Goal: Task Accomplishment & Management: Complete application form

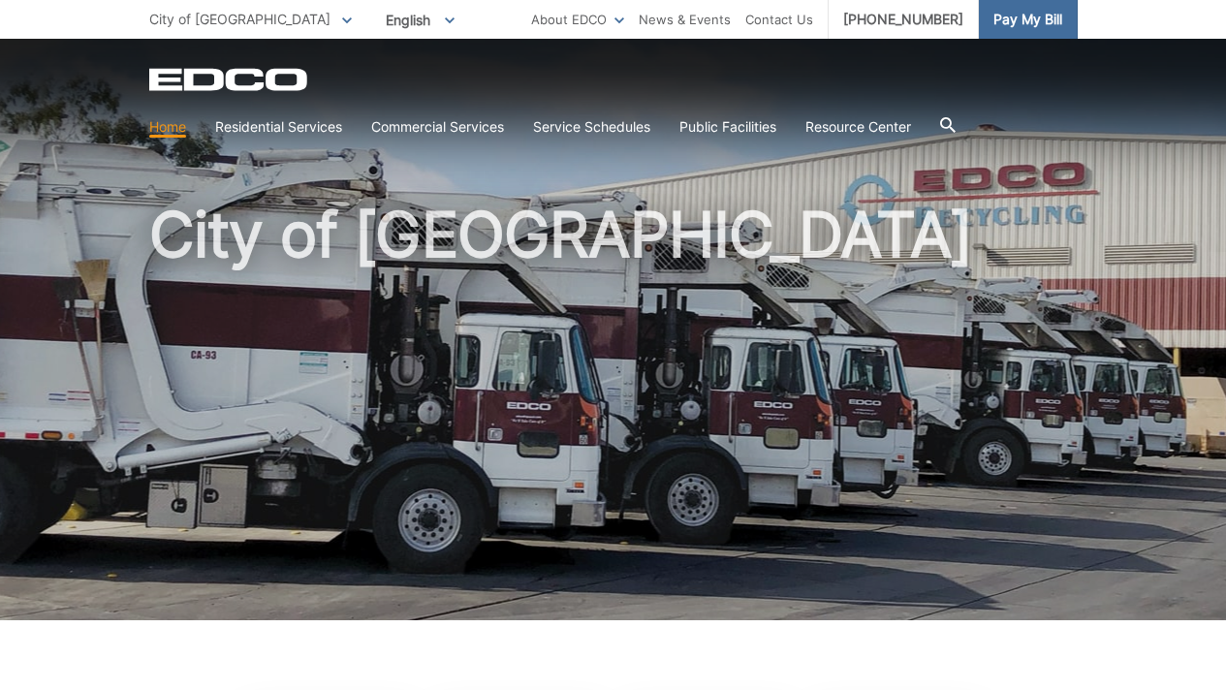
click at [1019, 29] on span "Pay My Bill" at bounding box center [1027, 19] width 69 height 21
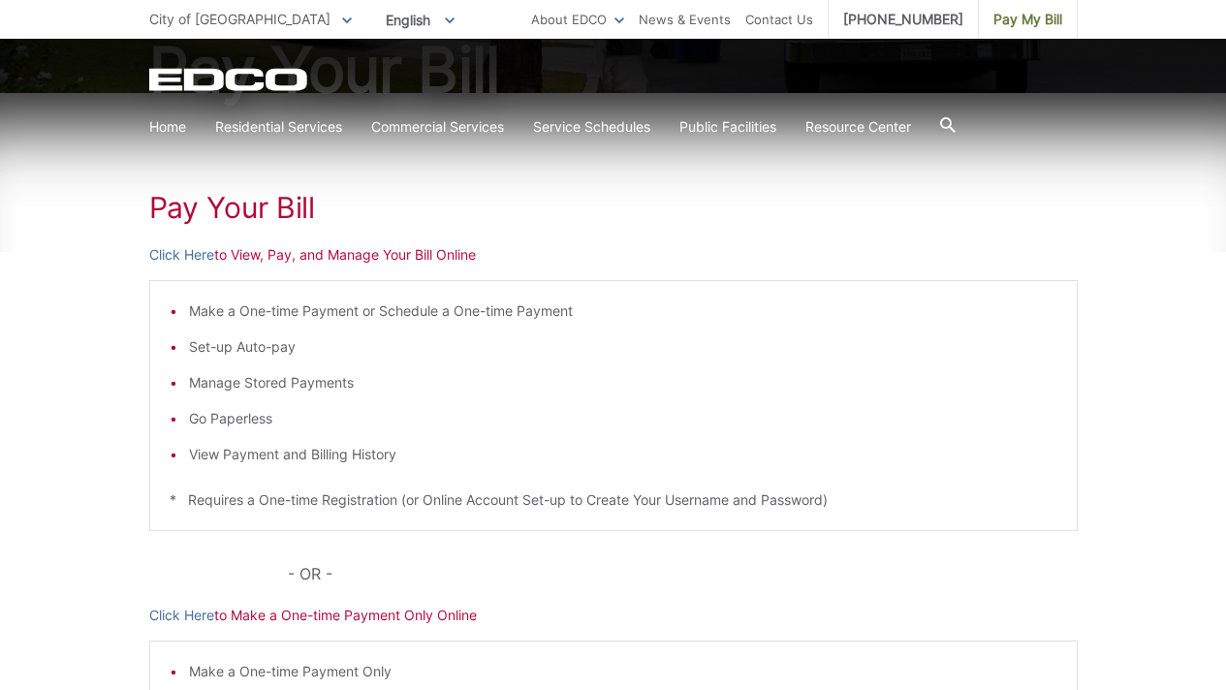
scroll to position [249, 0]
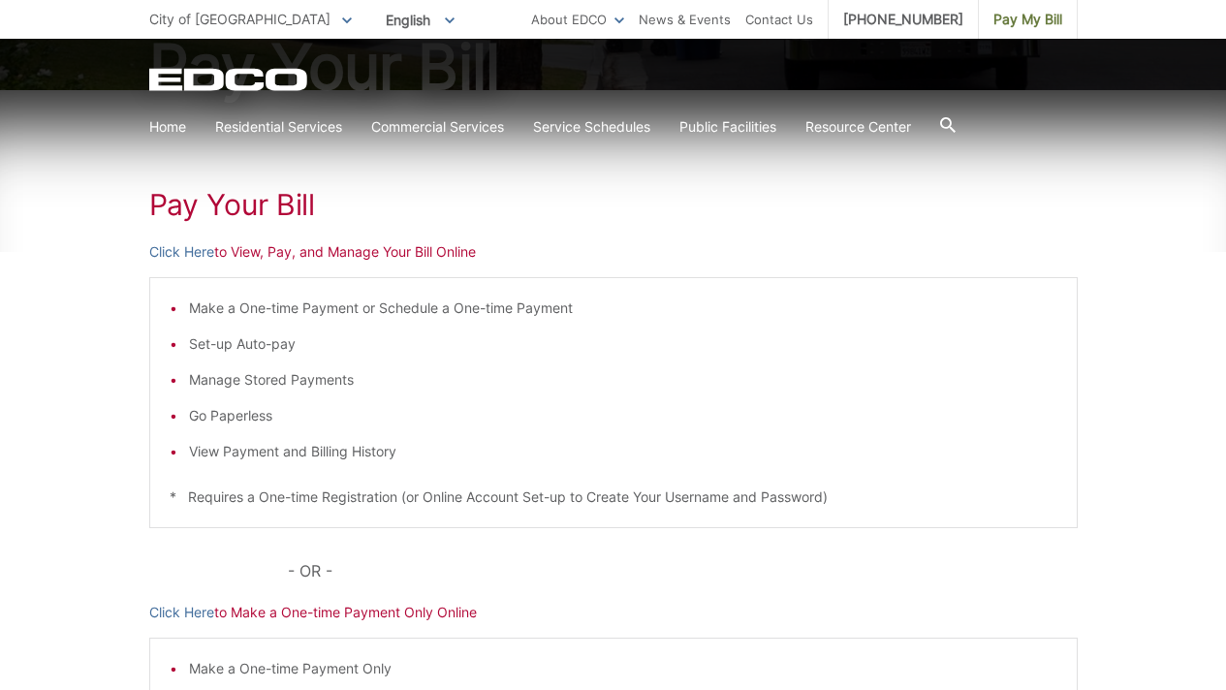
click at [339, 455] on li "View Payment and Billing History" at bounding box center [623, 451] width 868 height 21
click at [189, 252] on link "Click Here" at bounding box center [181, 251] width 65 height 21
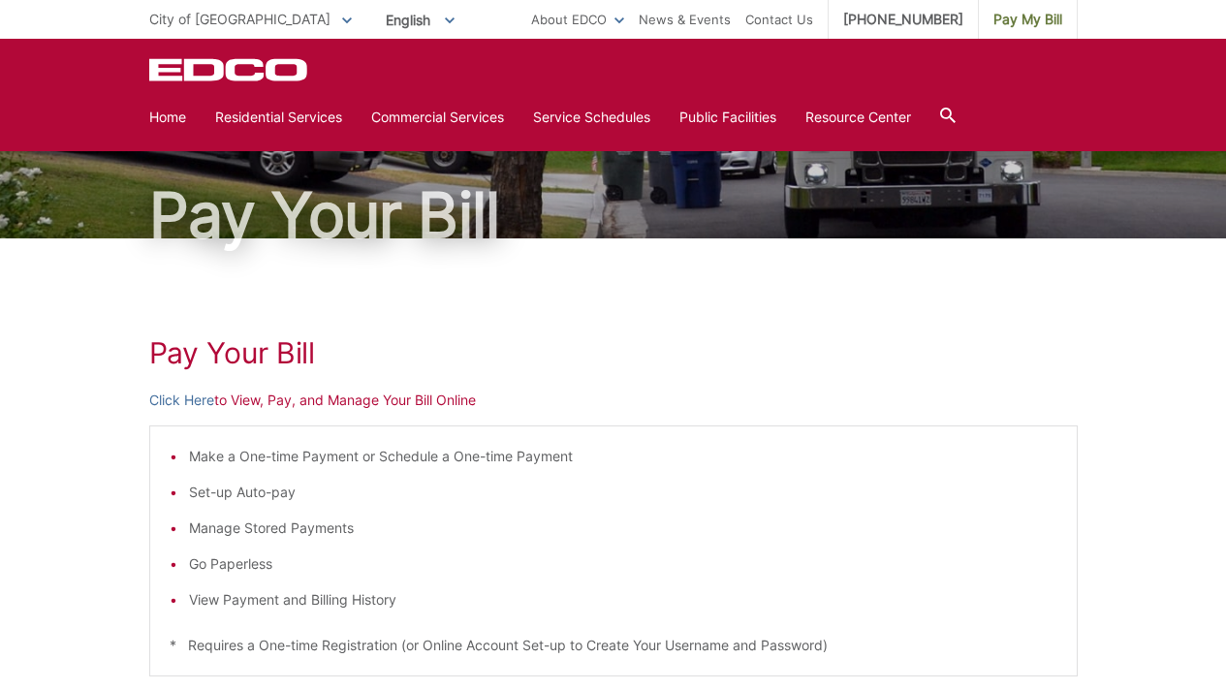
scroll to position [107, 0]
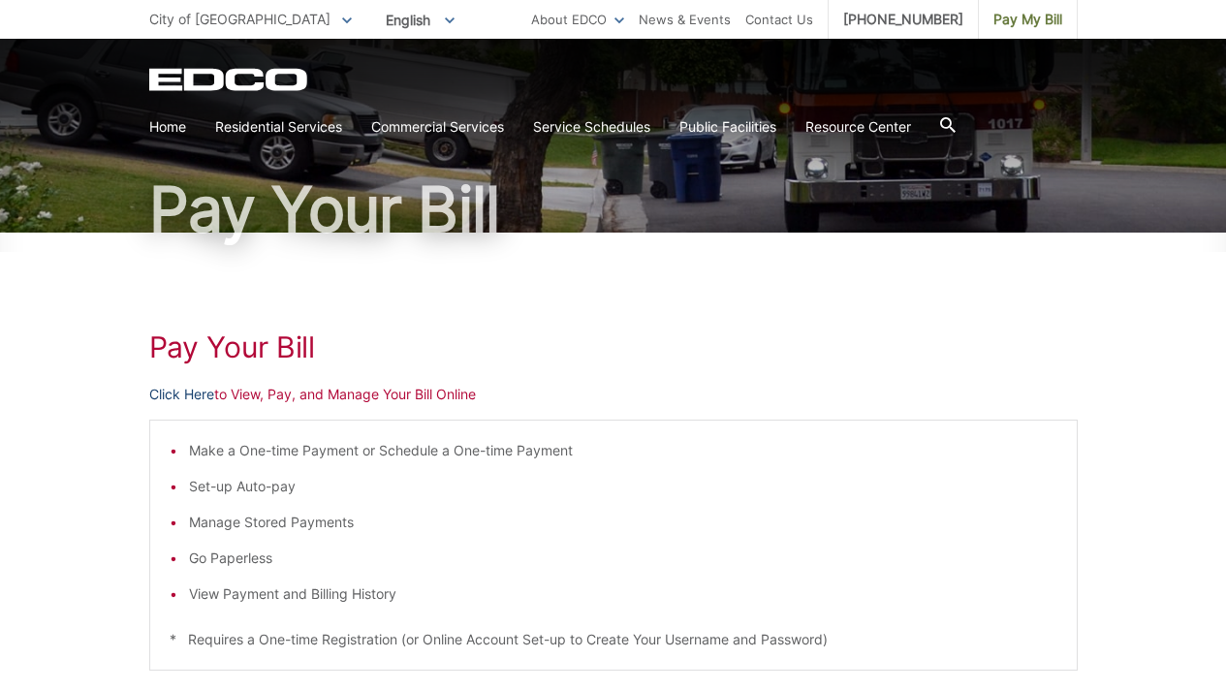
click at [196, 392] on link "Click Here" at bounding box center [181, 394] width 65 height 21
click at [204, 397] on link "Click Here" at bounding box center [181, 394] width 65 height 21
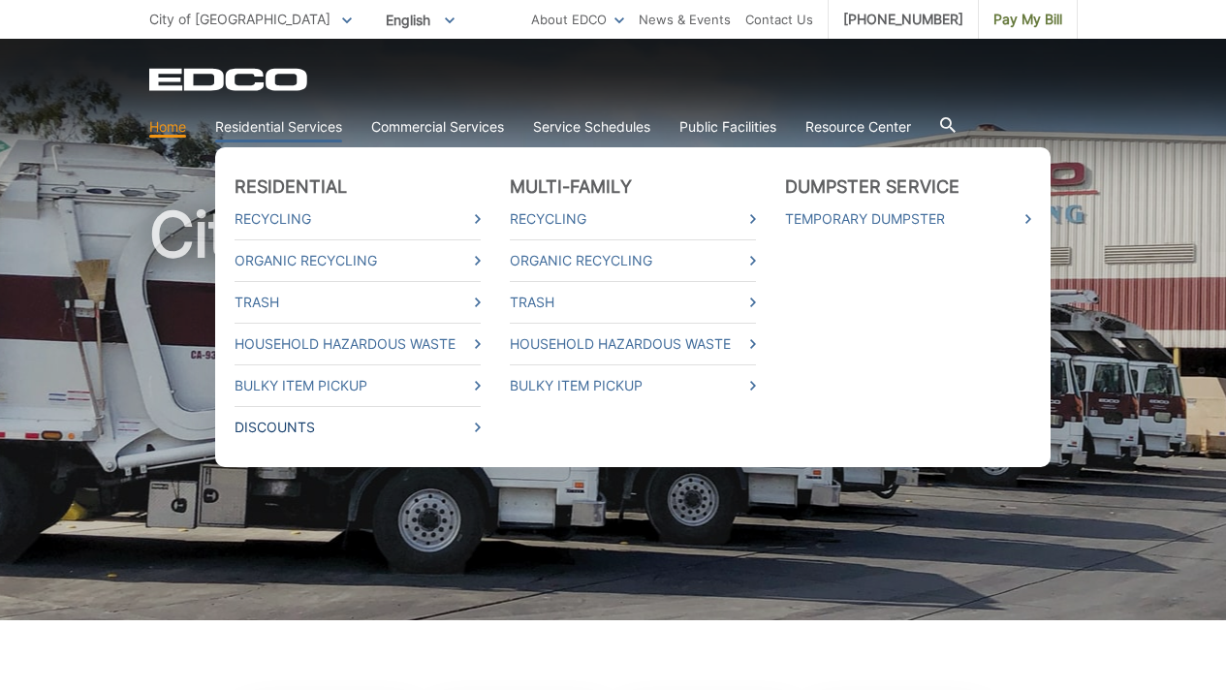
click at [279, 430] on link "Discounts" at bounding box center [358, 427] width 246 height 21
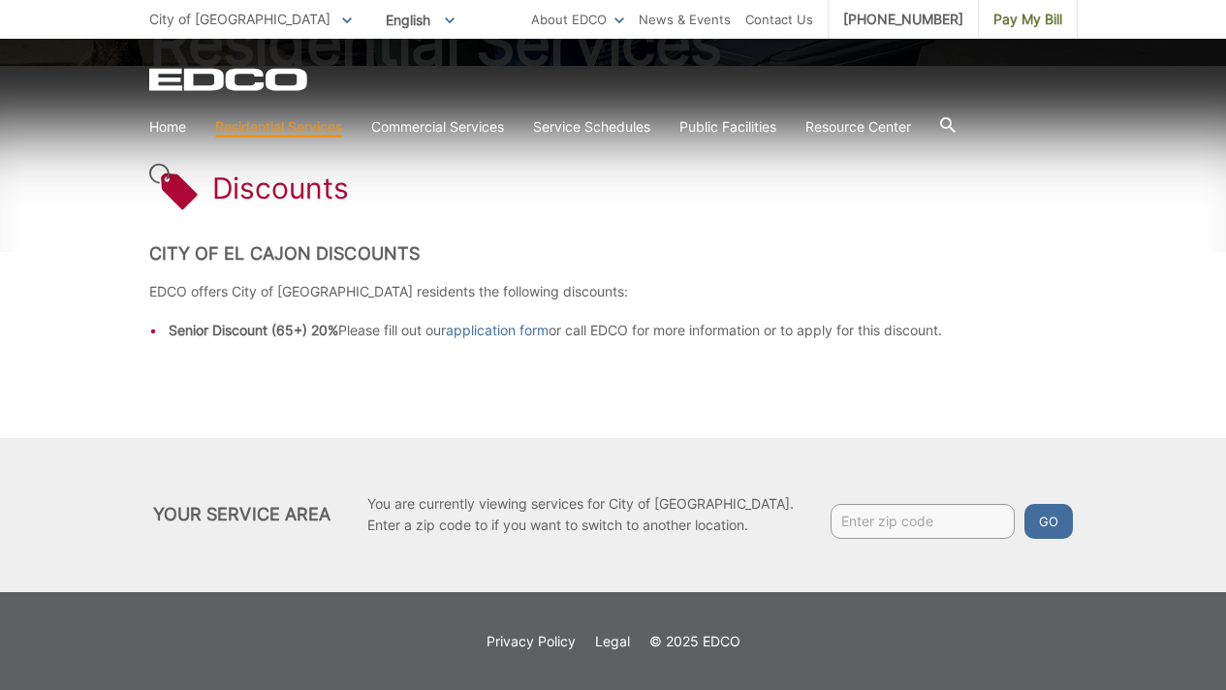
scroll to position [194, 0]
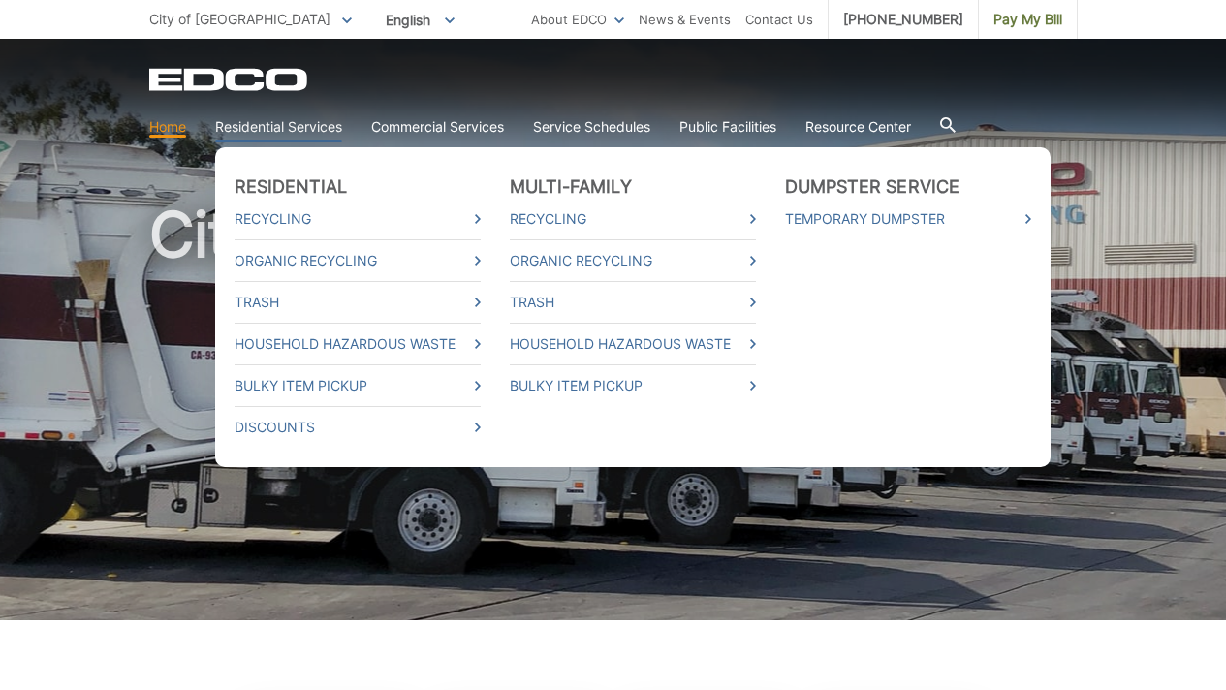
click at [267, 127] on link "Residential Services" at bounding box center [278, 126] width 127 height 21
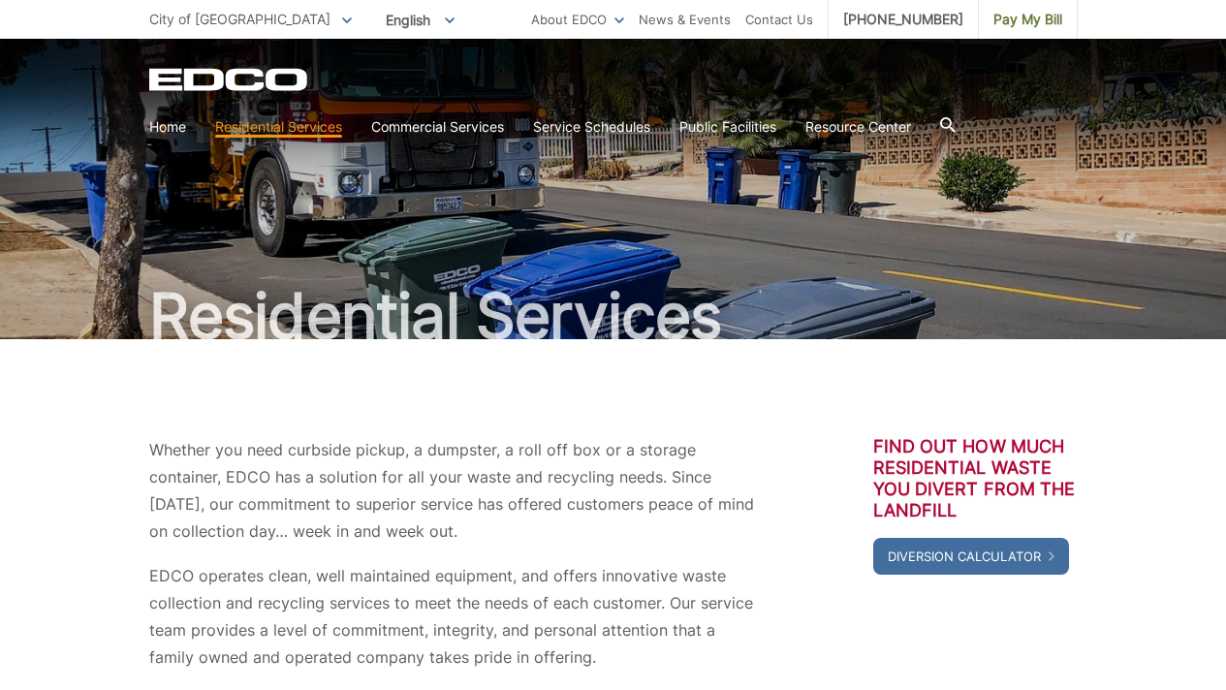
click at [267, 127] on link "Residential Services" at bounding box center [278, 126] width 127 height 21
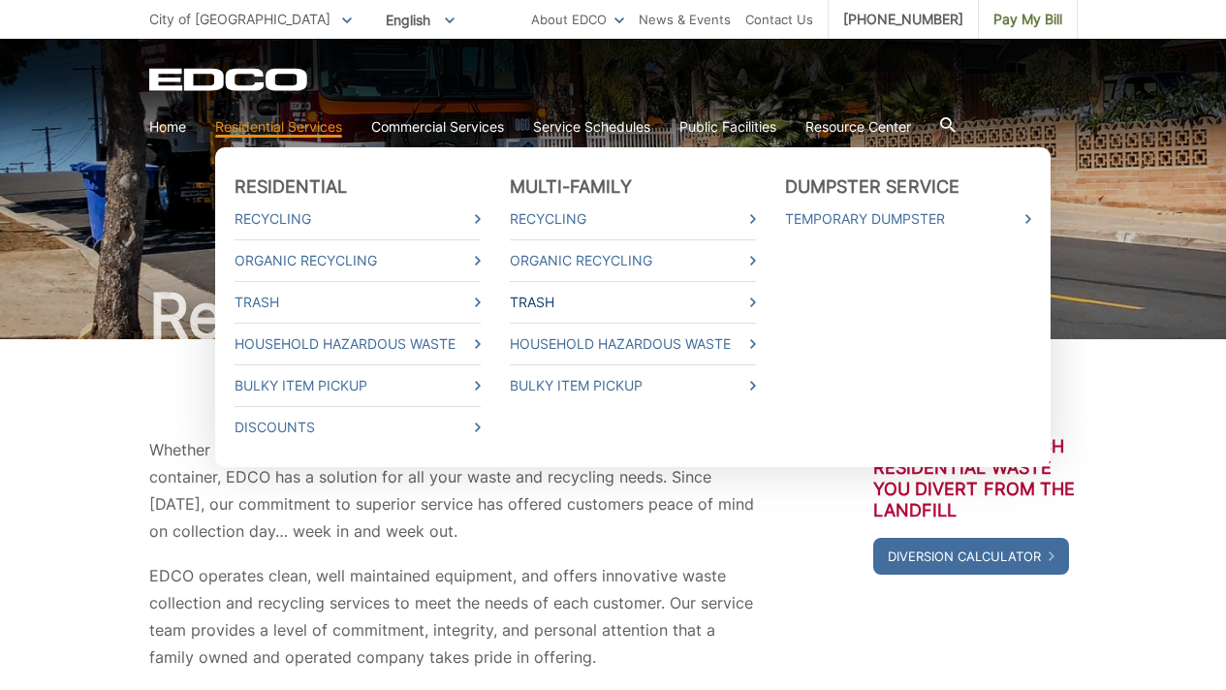
click at [536, 300] on link "Trash" at bounding box center [633, 302] width 246 height 21
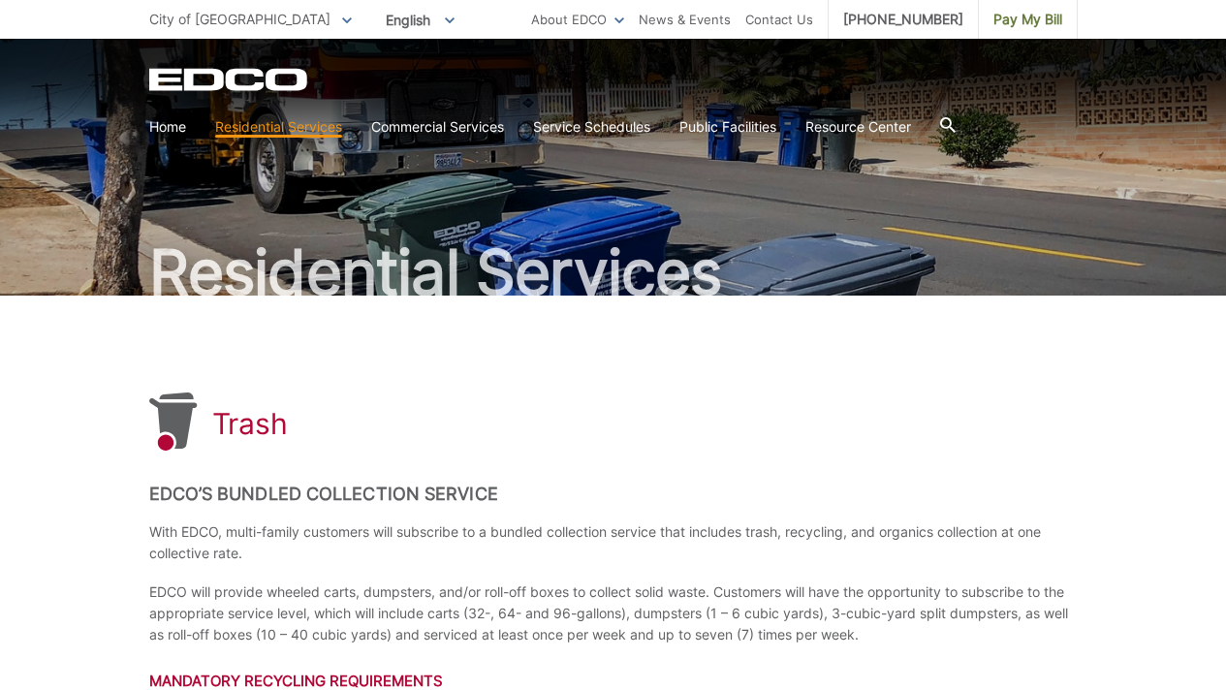
scroll to position [41, 0]
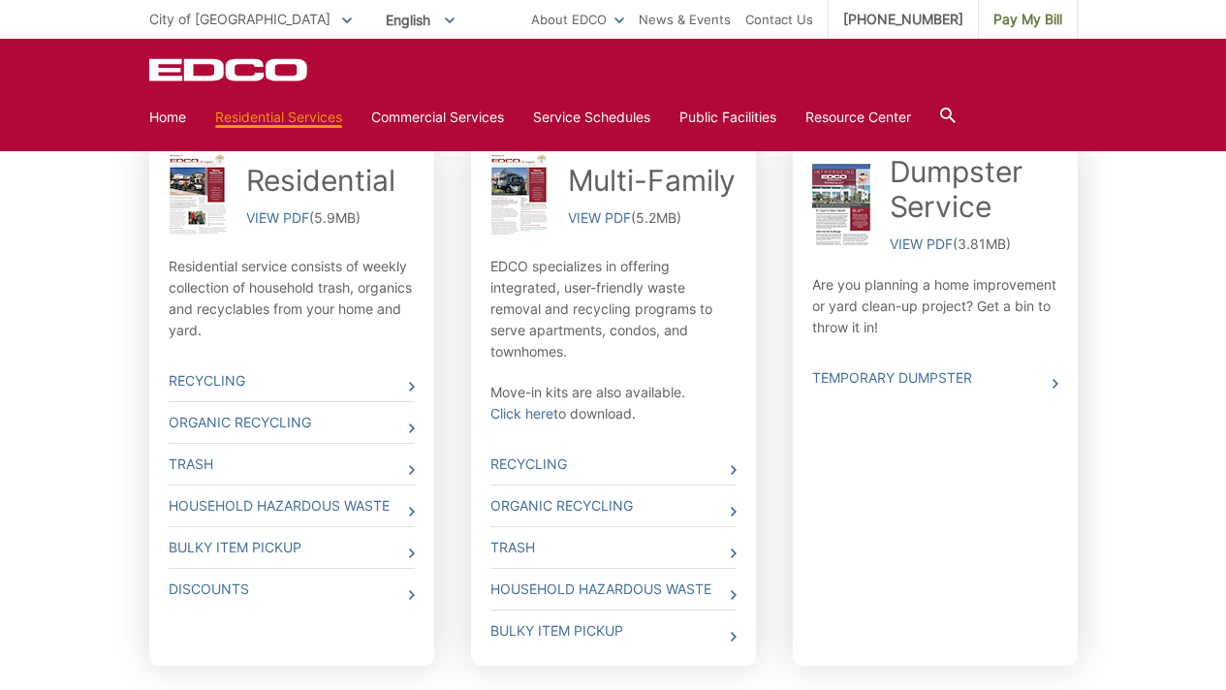
scroll to position [645, 0]
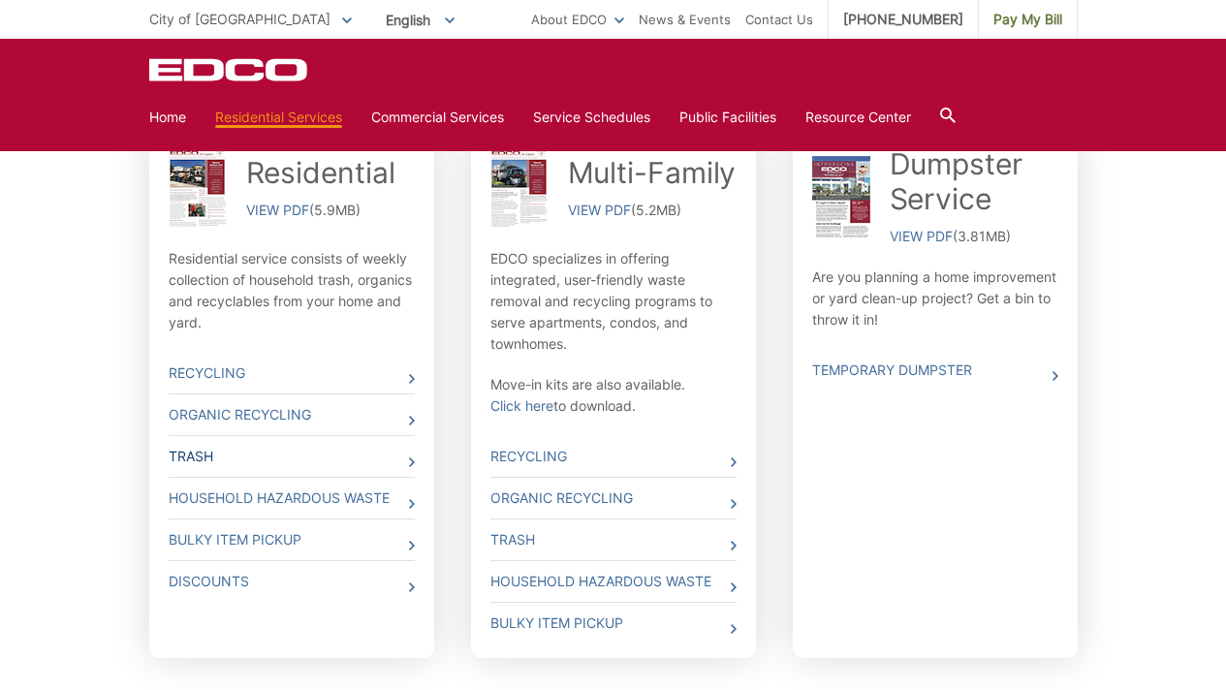
click at [204, 457] on link "Trash" at bounding box center [292, 456] width 246 height 41
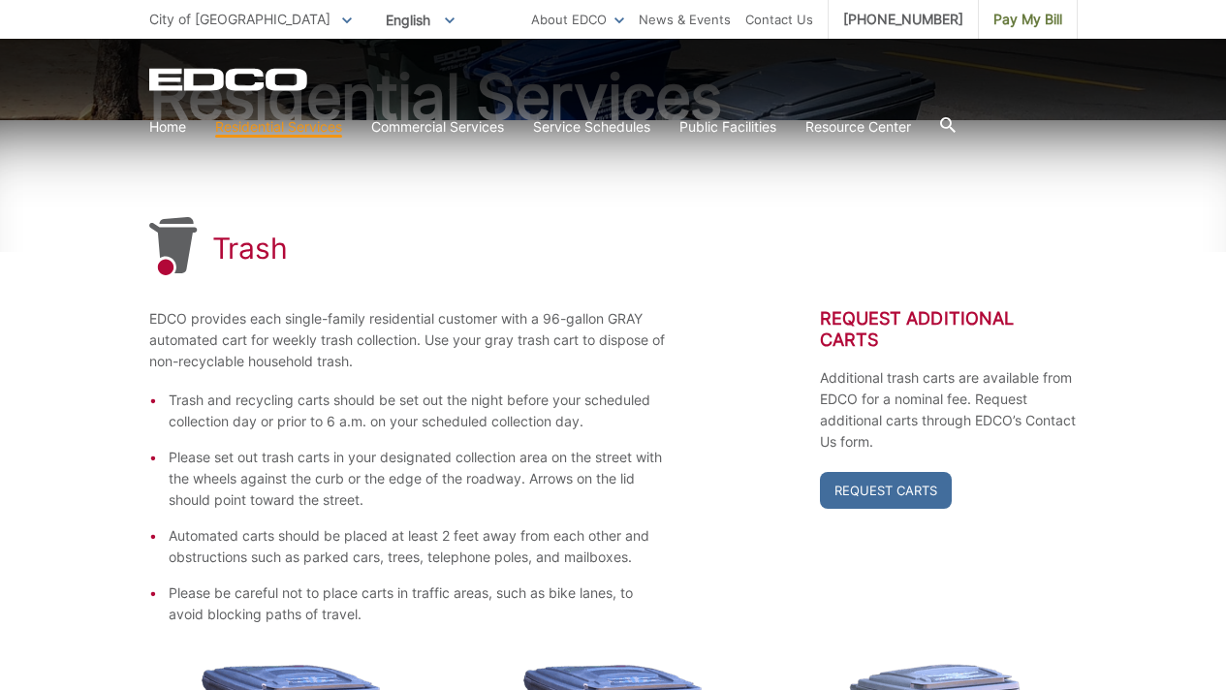
scroll to position [220, 0]
click at [867, 471] on link "Request Carts" at bounding box center [886, 489] width 132 height 37
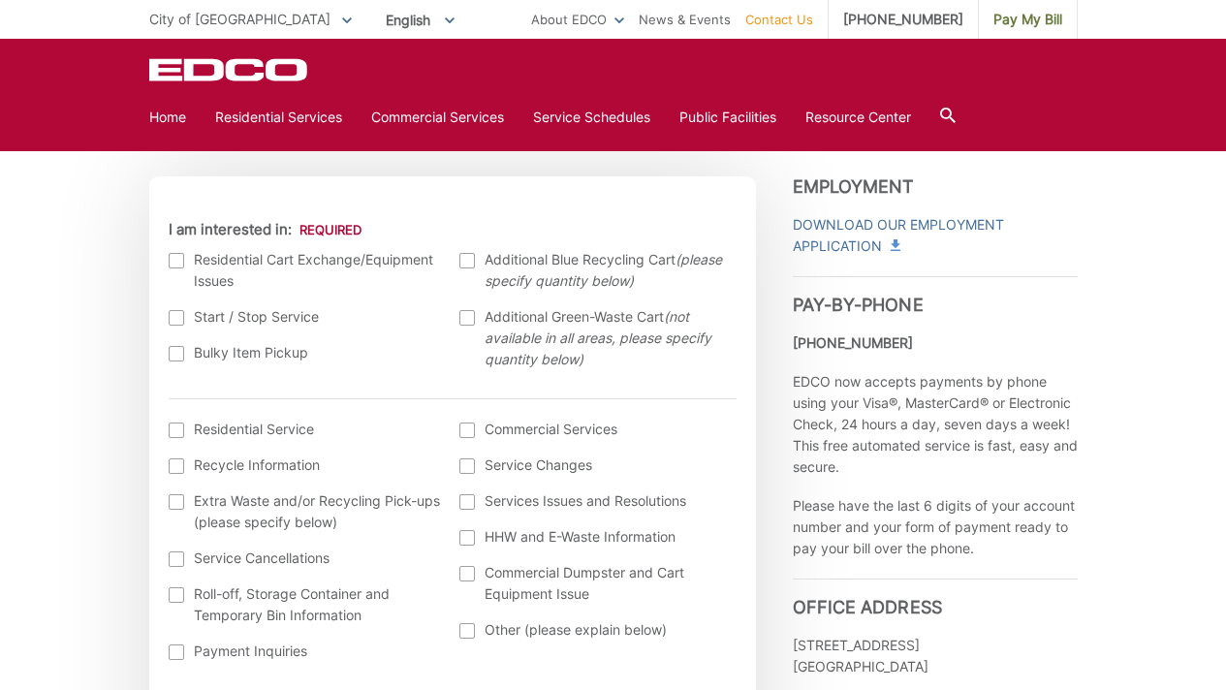
scroll to position [550, 0]
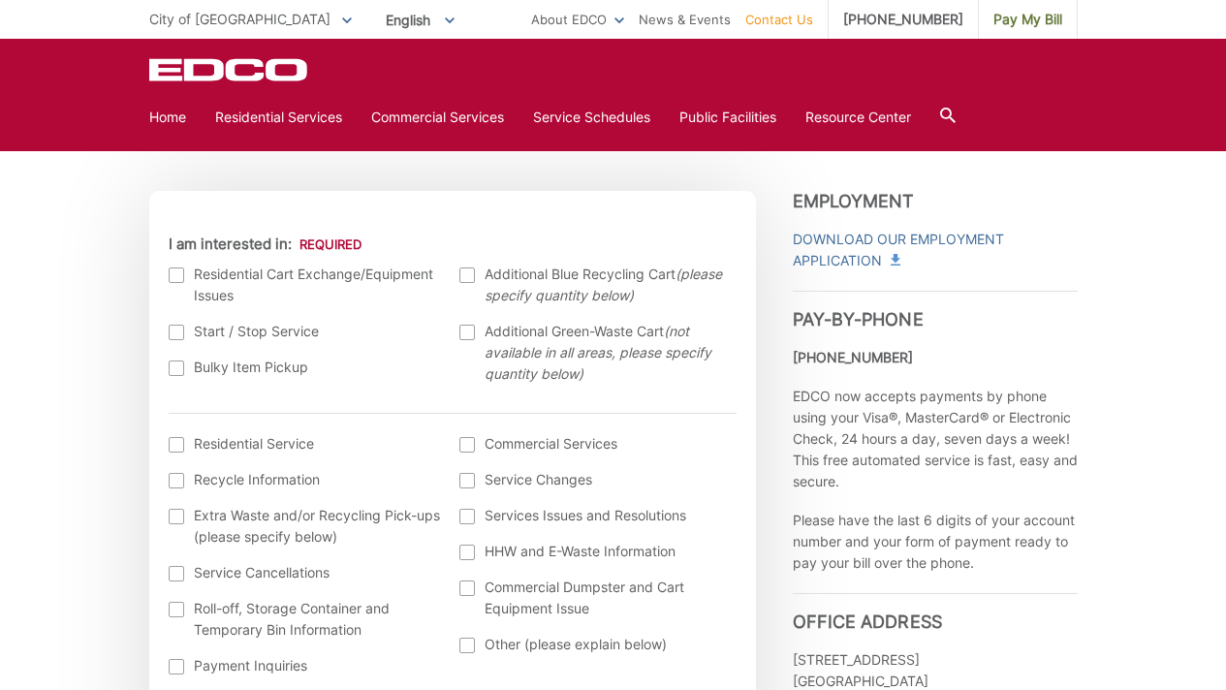
click at [177, 276] on div at bounding box center [177, 275] width 16 height 16
click at [0, 0] on input "I am interested in:" at bounding box center [0, 0] width 0 height 0
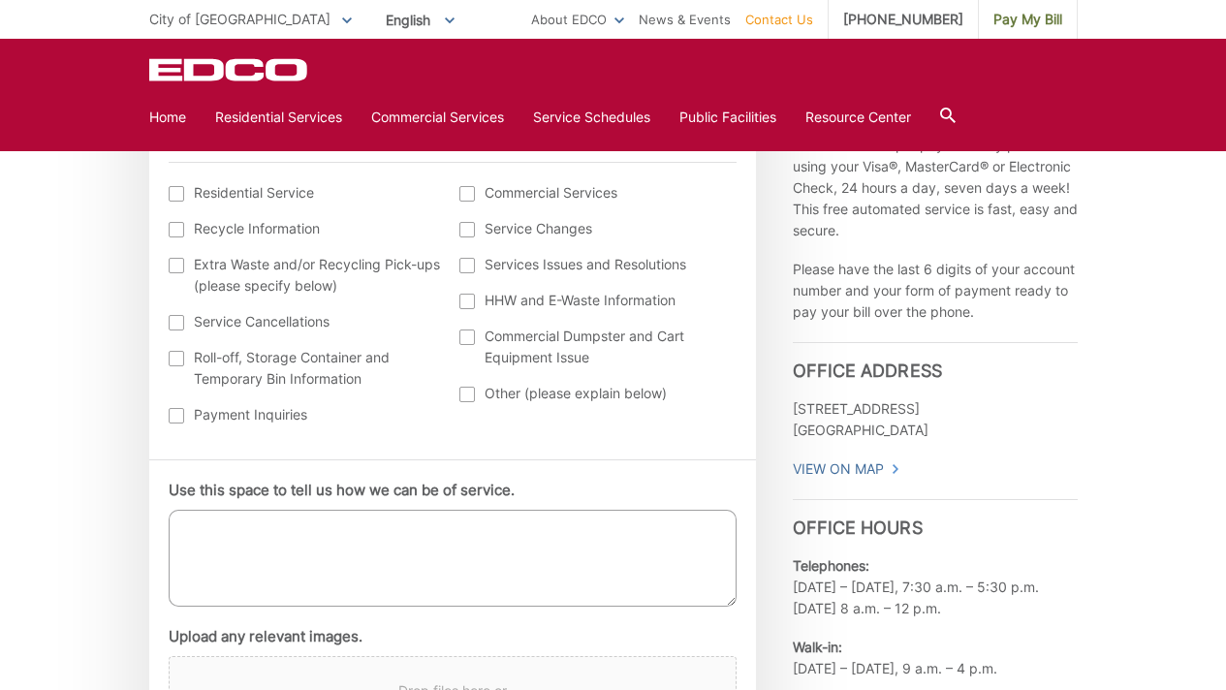
scroll to position [822, 0]
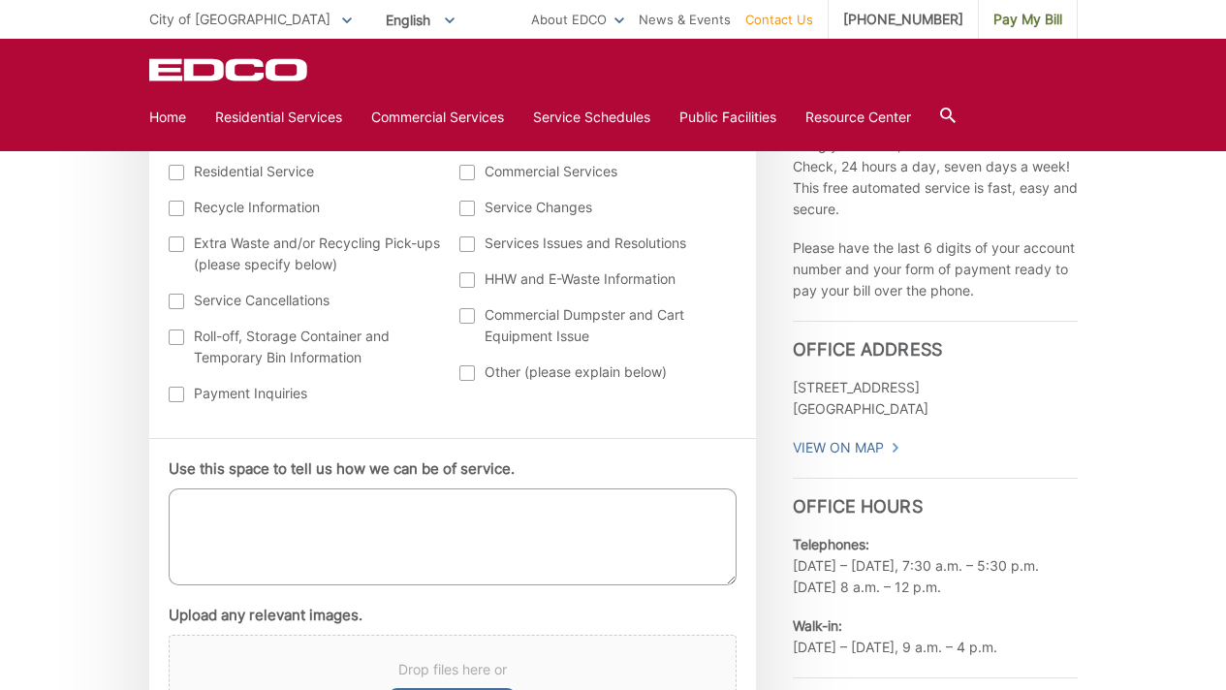
click at [291, 512] on textarea "Use this space to tell us how we can be of service." at bounding box center [453, 536] width 568 height 97
type textarea "i"
click at [271, 508] on textarea "I would like a my blue recycle bin replaced. It has got a crack on the lid on a…" at bounding box center [453, 536] width 568 height 97
click at [217, 531] on textarea "I would like my blue recycle bin replaced. It has got a crack on the lid on a t…" at bounding box center [453, 536] width 568 height 97
click at [485, 512] on textarea "I would like my blue recycle bin replaced. It has got a crack on the lid on a t…" at bounding box center [453, 536] width 568 height 97
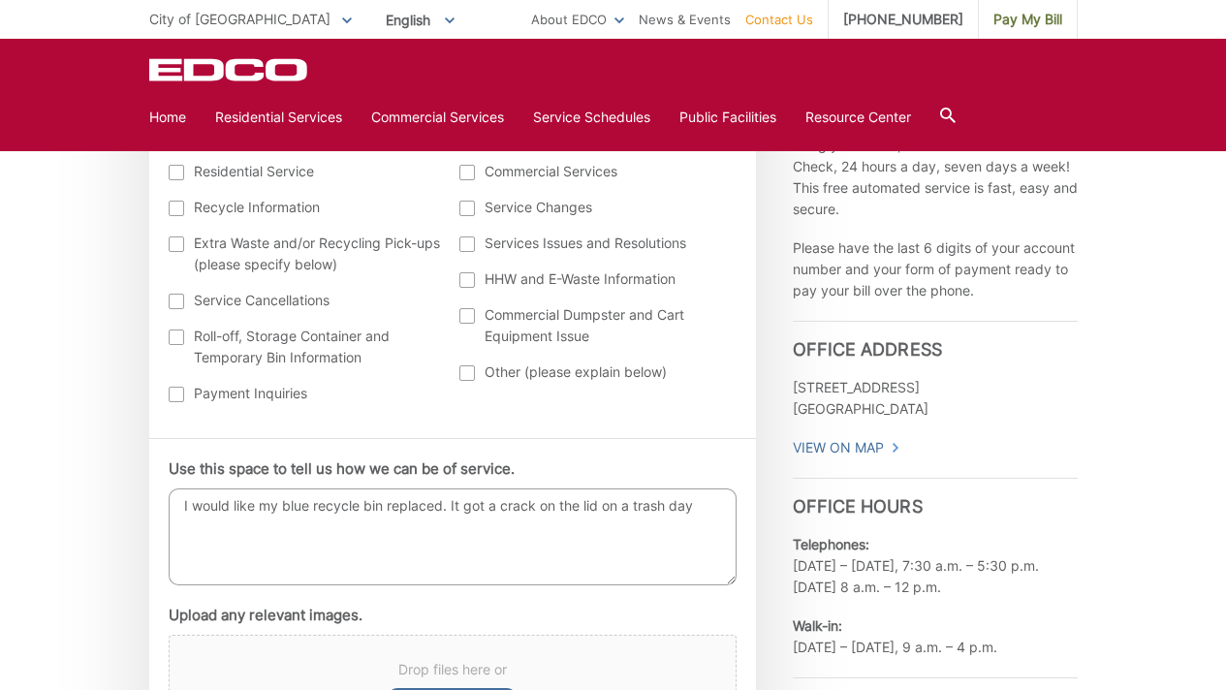
click at [707, 510] on textarea "I would like my blue recycle bin replaced. It got a crack on the lid on a trash…" at bounding box center [453, 536] width 568 height 97
click at [550, 521] on textarea "I would like my blue recycle bin replaced. It got a crack on the lid on a trash…" at bounding box center [453, 536] width 568 height 97
click at [539, 521] on textarea "I would like my blue recycle bin replaced. It got a crack on the lid on a trash…" at bounding box center [453, 536] width 568 height 97
click at [562, 524] on textarea "I would like my blue recycle bin replaced. It got a crack on the lid on a trash…" at bounding box center [453, 536] width 568 height 97
click at [574, 561] on textarea "I would like my blue recycle bin replaced. It got a crack on the lid on a trash…" at bounding box center [453, 536] width 568 height 97
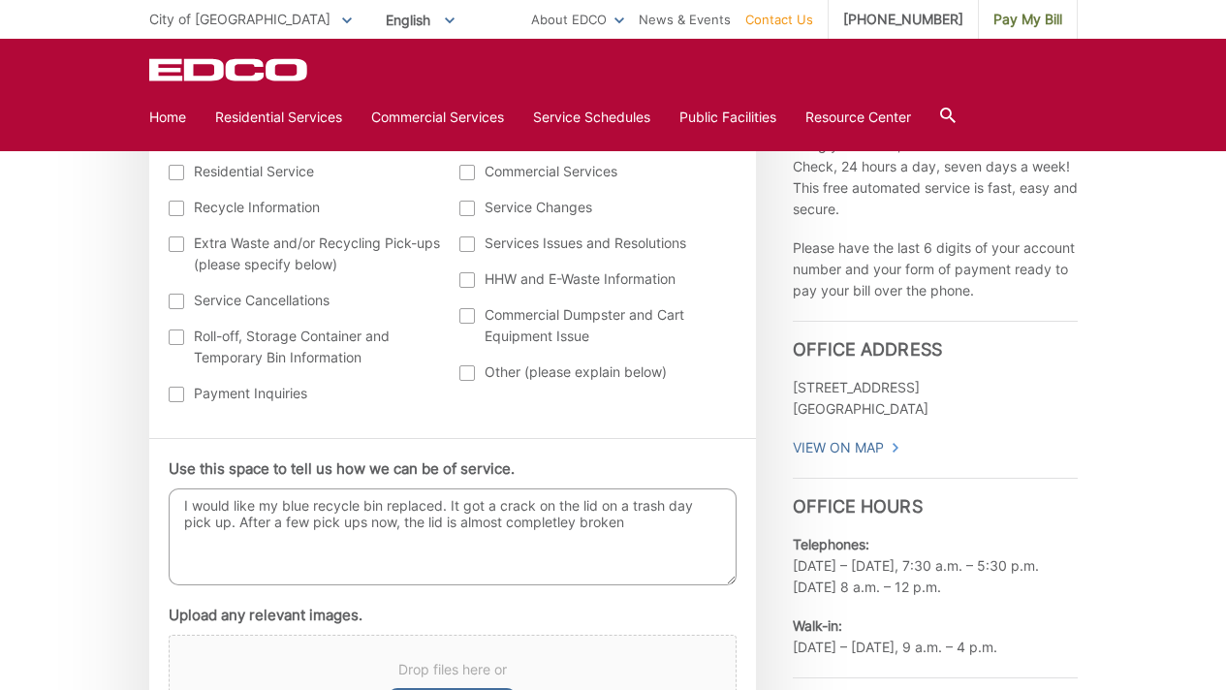
click at [550, 530] on textarea "I would like my blue recycle bin replaced. It got a crack on the lid on a trash…" at bounding box center [453, 536] width 568 height 97
click at [543, 521] on textarea "I would like my blue recycle bin replaced. It got a crack on the lid on a trash…" at bounding box center [453, 536] width 568 height 97
click at [579, 526] on textarea "I would like my blue recycle bin replaced. It got a crack on the lid on a trash…" at bounding box center [453, 536] width 568 height 97
click at [633, 521] on textarea "I would like my blue recycle bin replaced. It got a crack on the lid on a trash…" at bounding box center [453, 536] width 568 height 97
click at [222, 542] on textarea "I would like my blue recycle bin replaced. It got a crack on the lid on a trash…" at bounding box center [453, 536] width 568 height 97
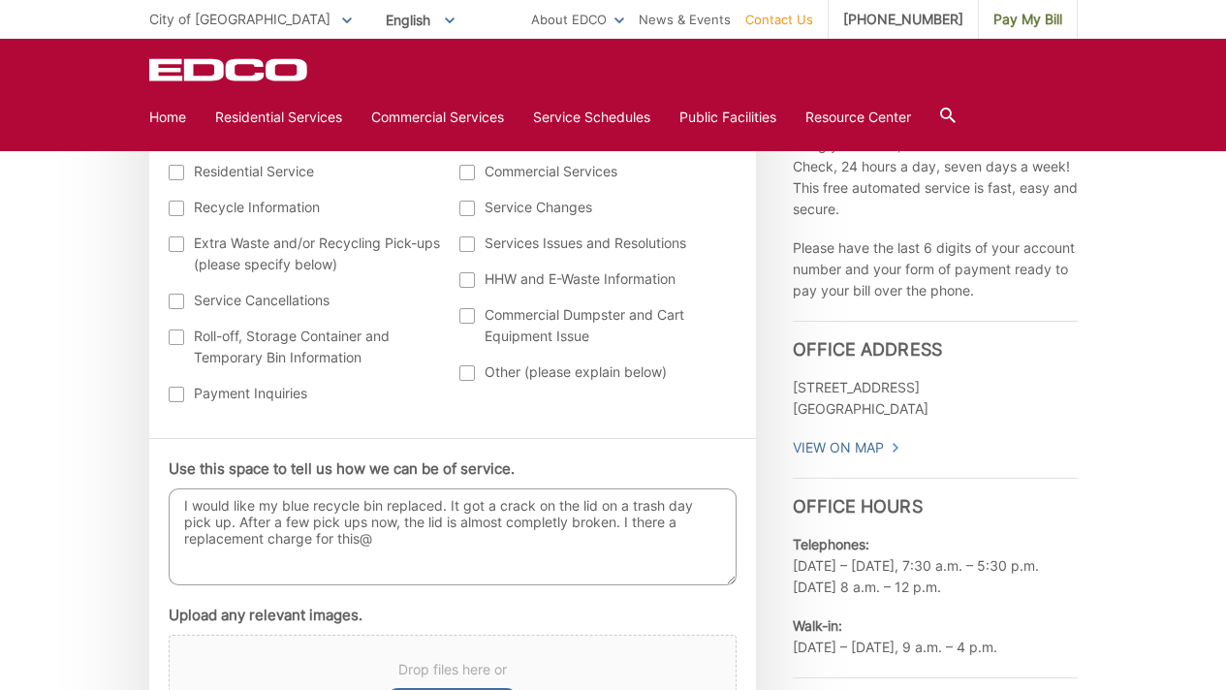
click at [387, 543] on textarea "I would like my blue recycle bin replaced. It got a crack on the lid on a trash…" at bounding box center [453, 536] width 568 height 97
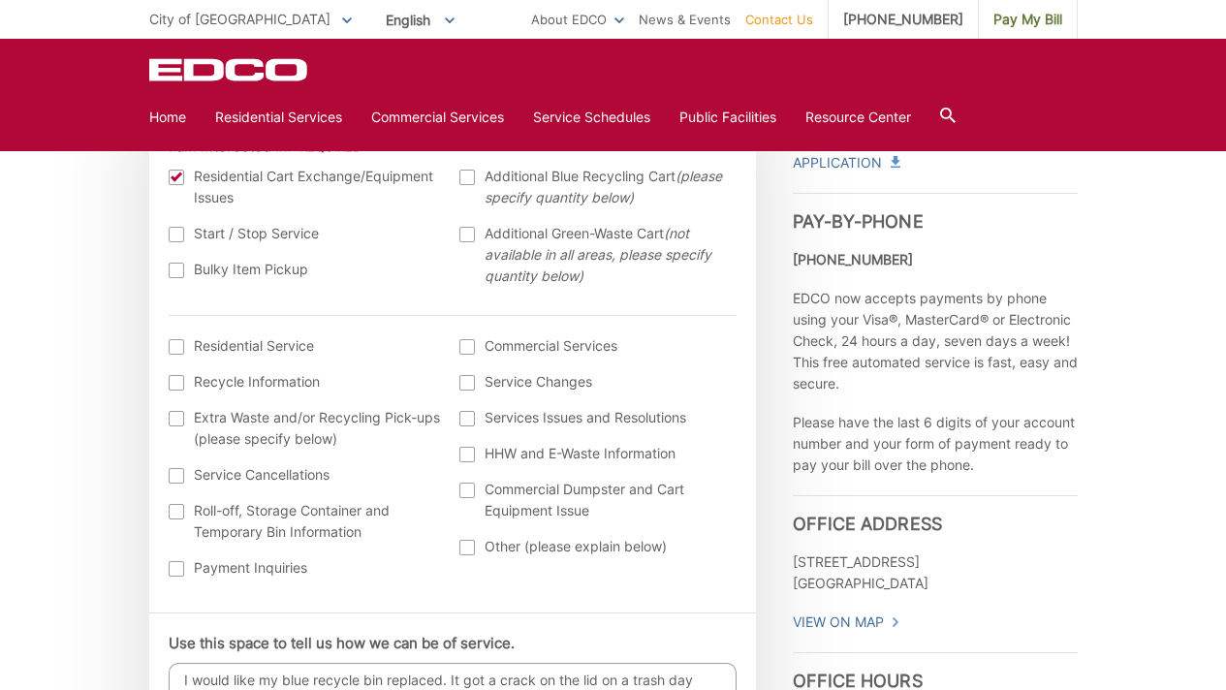
scroll to position [652, 0]
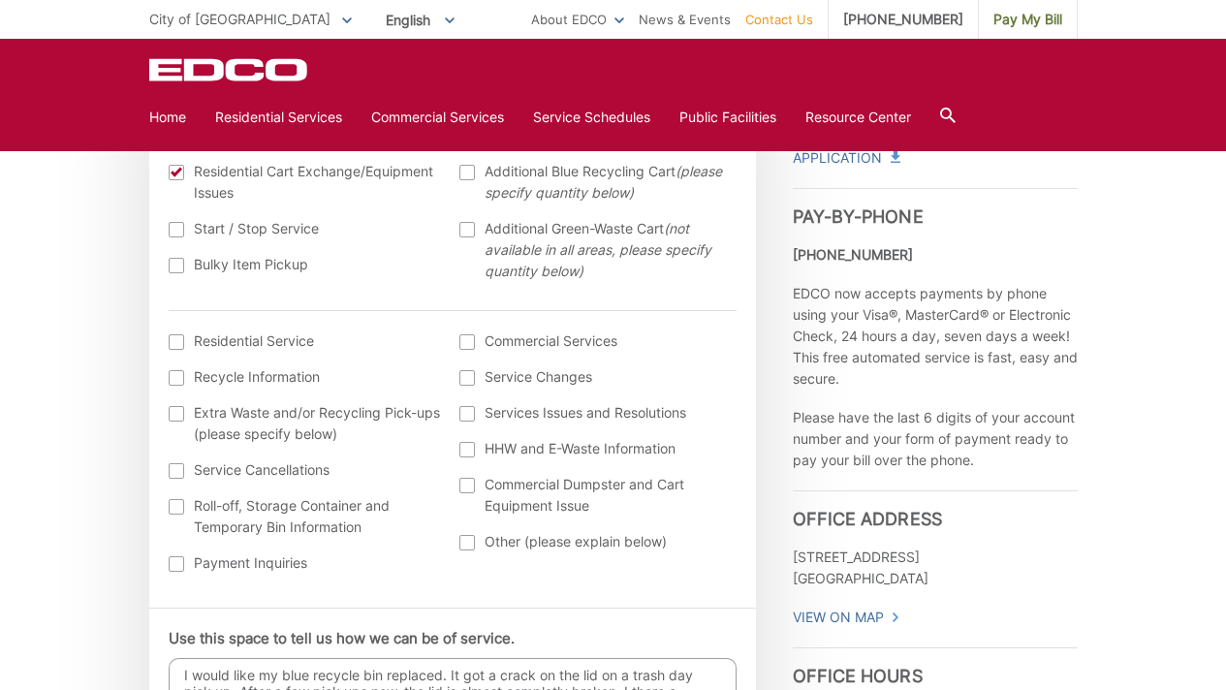
click at [472, 541] on div at bounding box center [467, 543] width 16 height 16
click at [0, 0] on input "Other (please explain below)" at bounding box center [0, 0] width 0 height 0
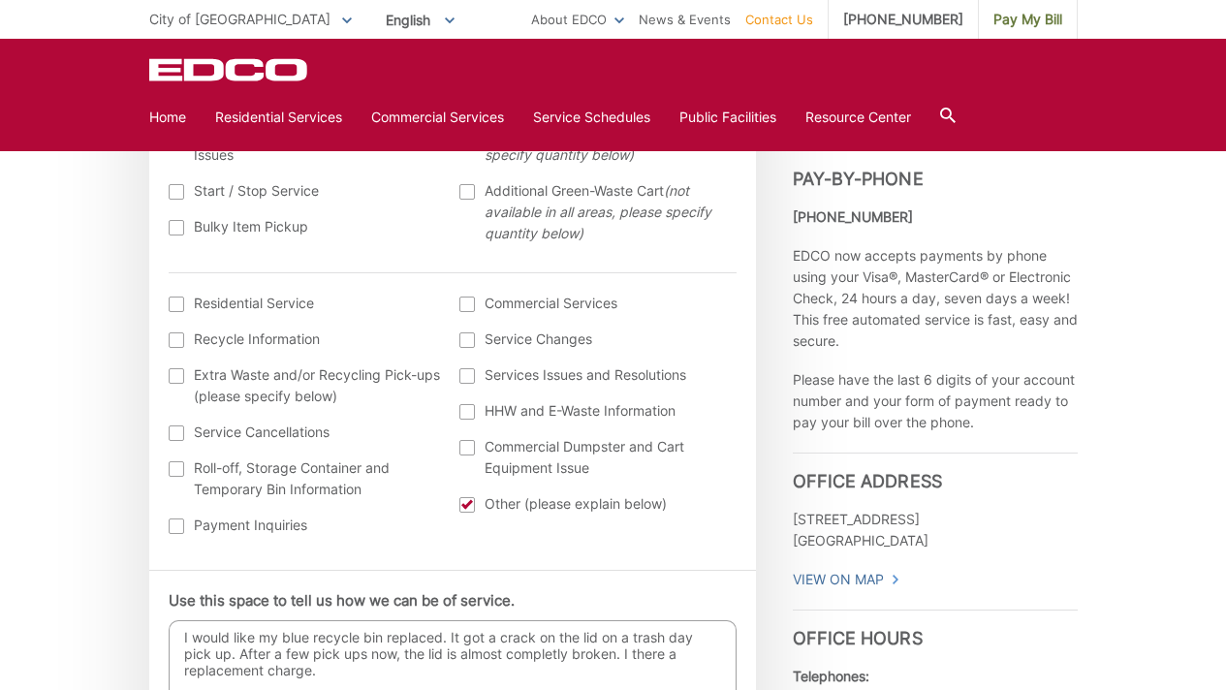
scroll to position [707, 0]
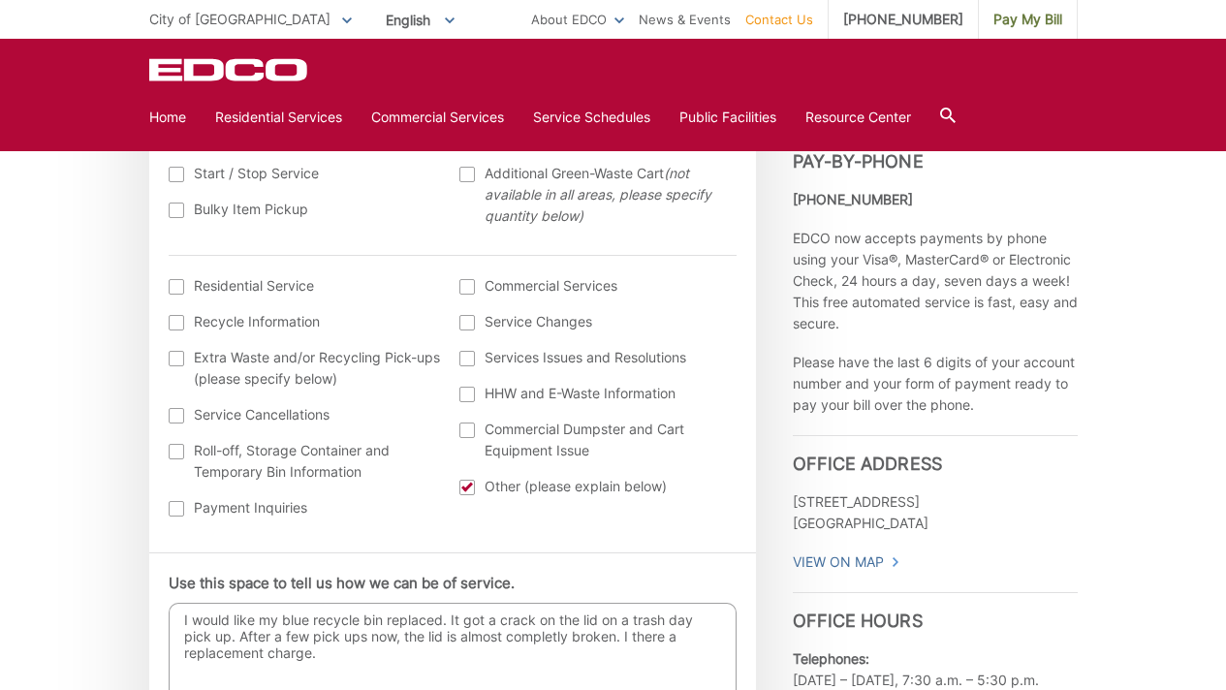
click at [181, 618] on textarea "I would like my blue recycle bin replaced. It got a crack on the lid on a trash…" at bounding box center [453, 651] width 568 height 97
click at [203, 615] on textarea "I would like my blue recycle bin replaced. It got a crack on the lid on a trash…" at bounding box center [453, 651] width 568 height 97
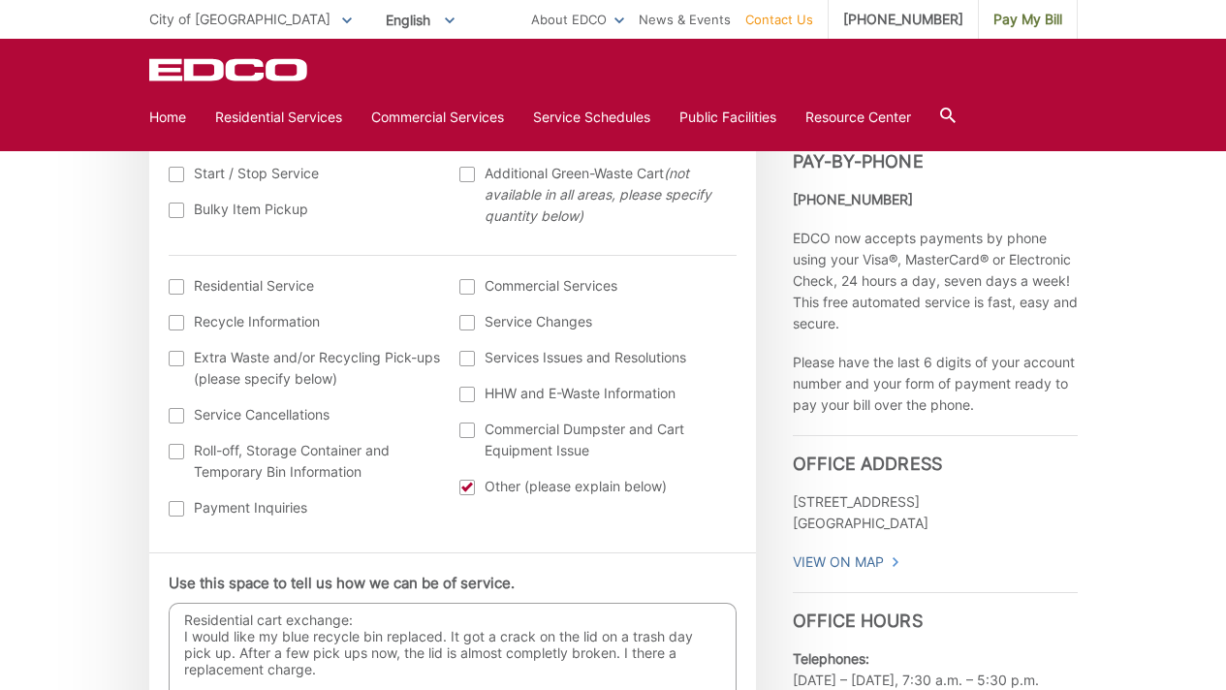
click at [690, 663] on textarea "Residential cart exchange: I would like my blue recycle bin replaced. It got a …" at bounding box center [453, 651] width 568 height 97
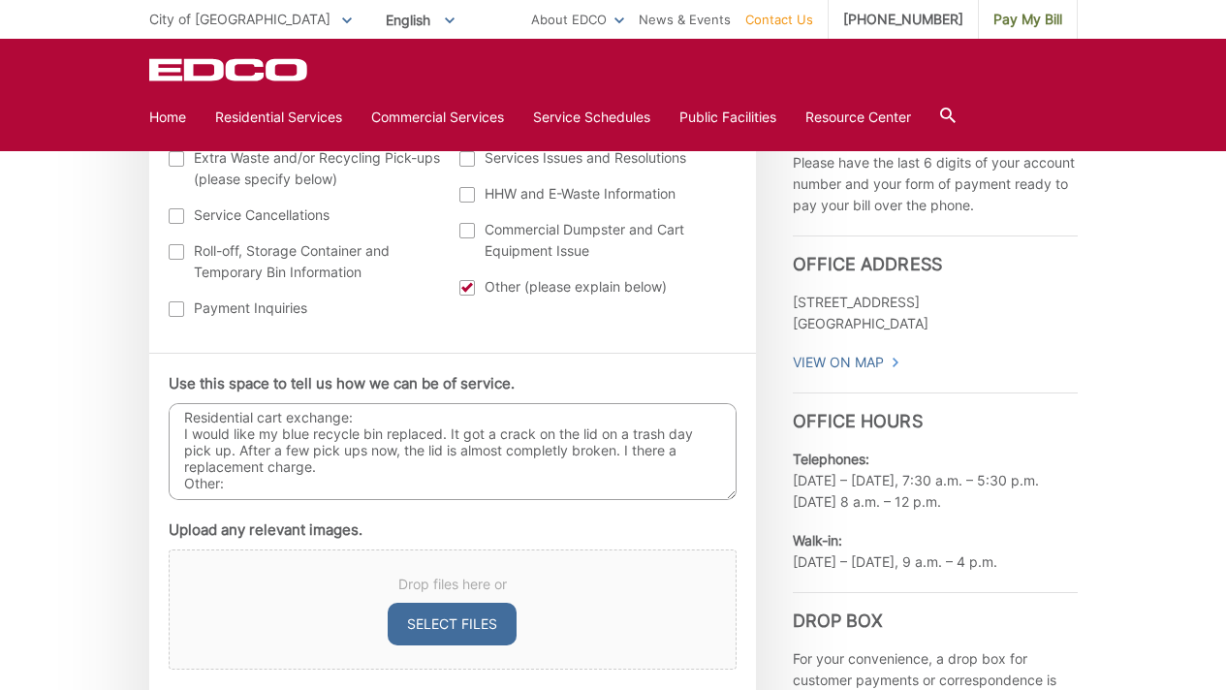
scroll to position [911, 0]
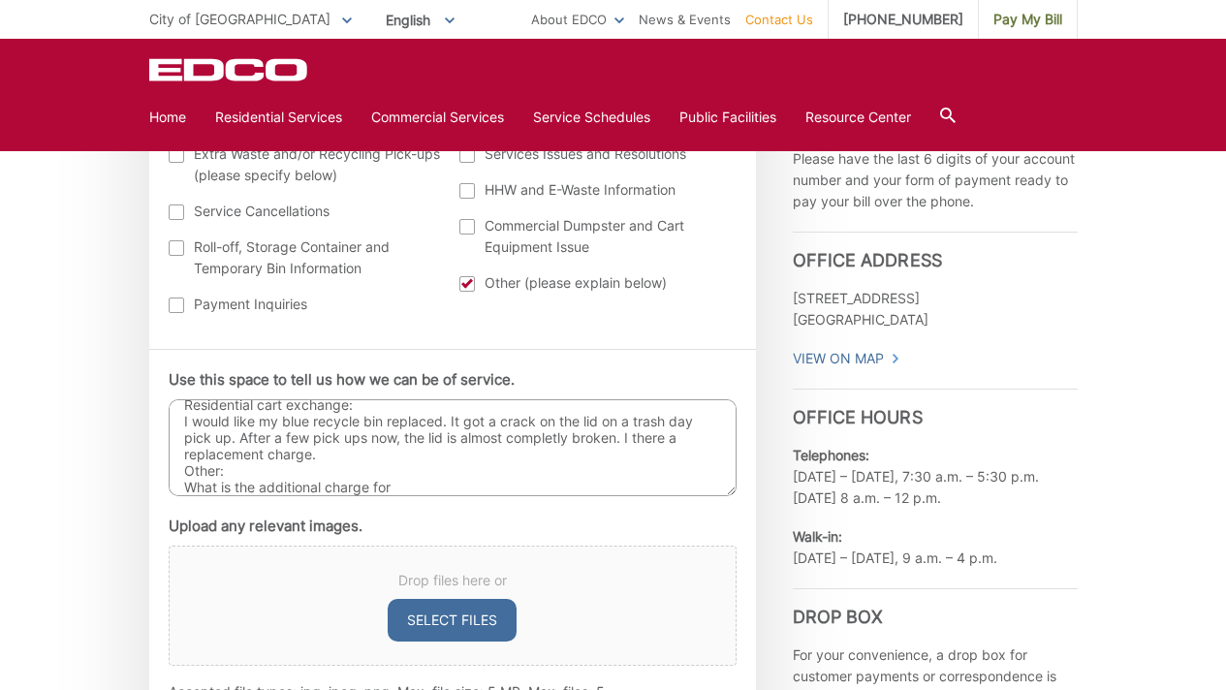
click at [329, 489] on textarea "Residential cart exchange: I would like my blue recycle bin replaced. It got a …" at bounding box center [453, 447] width 568 height 97
click at [362, 490] on textarea "Residential cart exchange: I would like my blue recycle bin replaced. It got a …" at bounding box center [453, 447] width 568 height 97
click at [387, 422] on textarea "Residential cart exchange: I would like my blue recycle bin replaced. It got a …" at bounding box center [453, 447] width 568 height 97
click at [495, 485] on textarea "Residential cart exchange: I would like my blue recycle cart replaced. It got a…" at bounding box center [453, 447] width 568 height 97
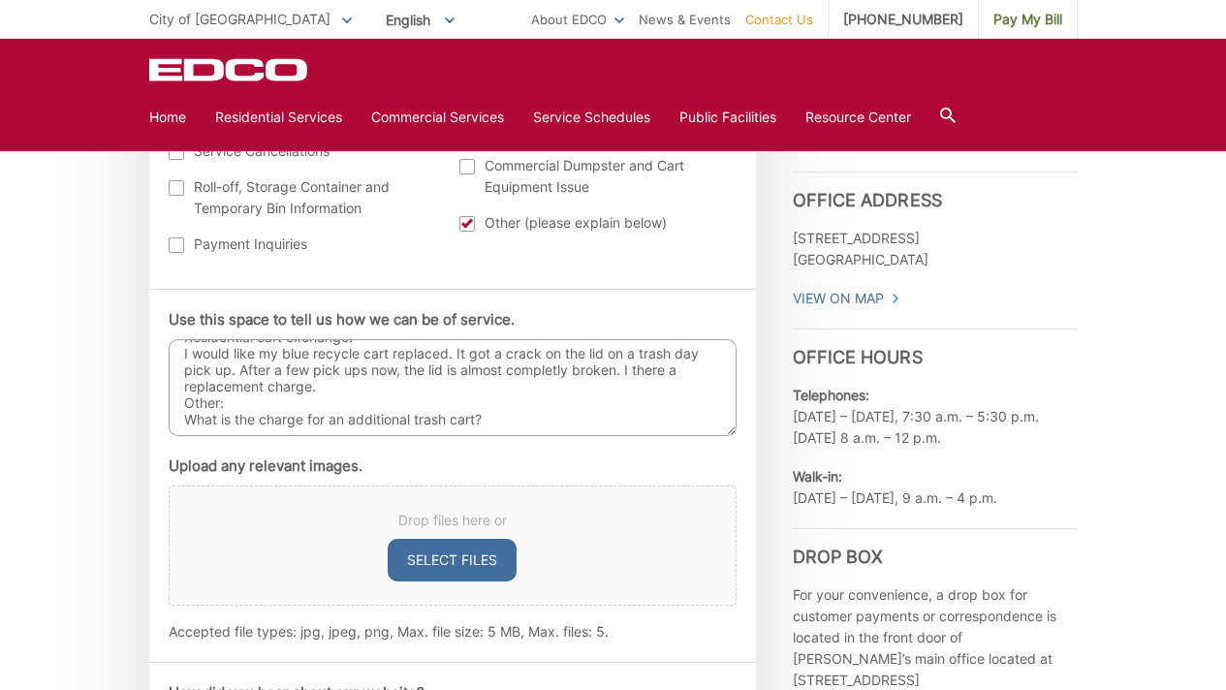
scroll to position [969, 0]
paste textarea "16-L2 606781"
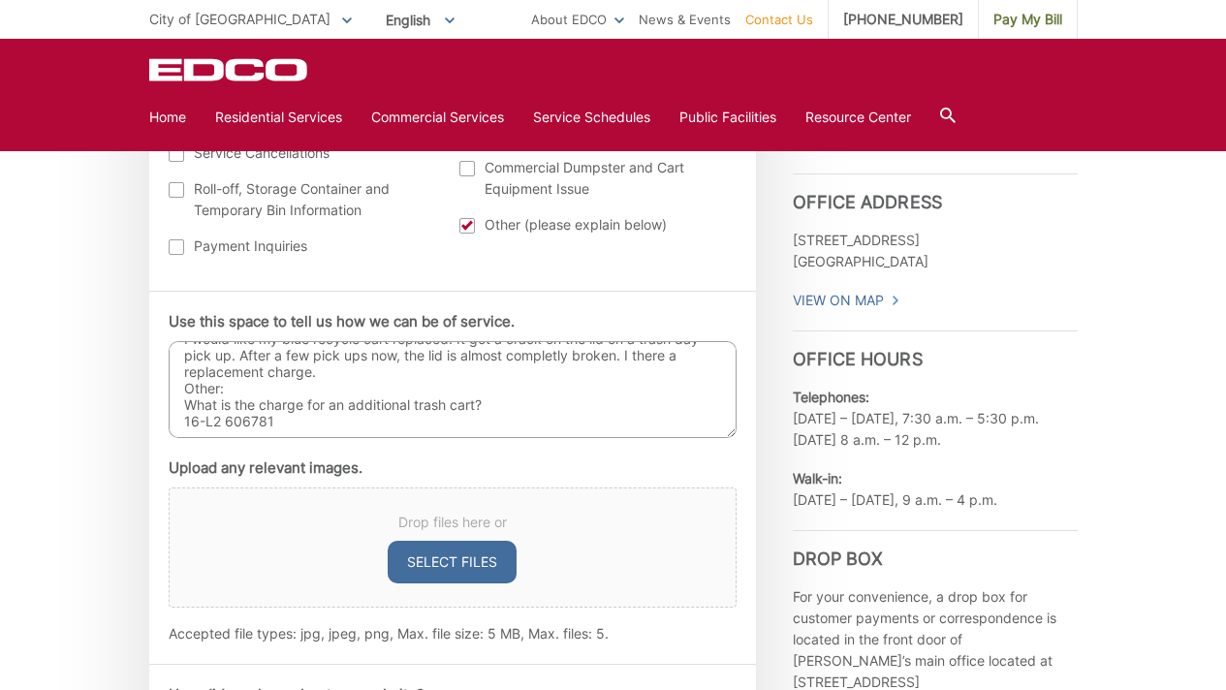
click at [184, 426] on textarea "Residential cart exchange: I would like my blue recycle cart replaced. It got a…" at bounding box center [453, 389] width 568 height 97
click at [378, 421] on textarea "Residential cart exchange: I would like my blue recycle cart replaced. It got a…" at bounding box center [453, 389] width 568 height 97
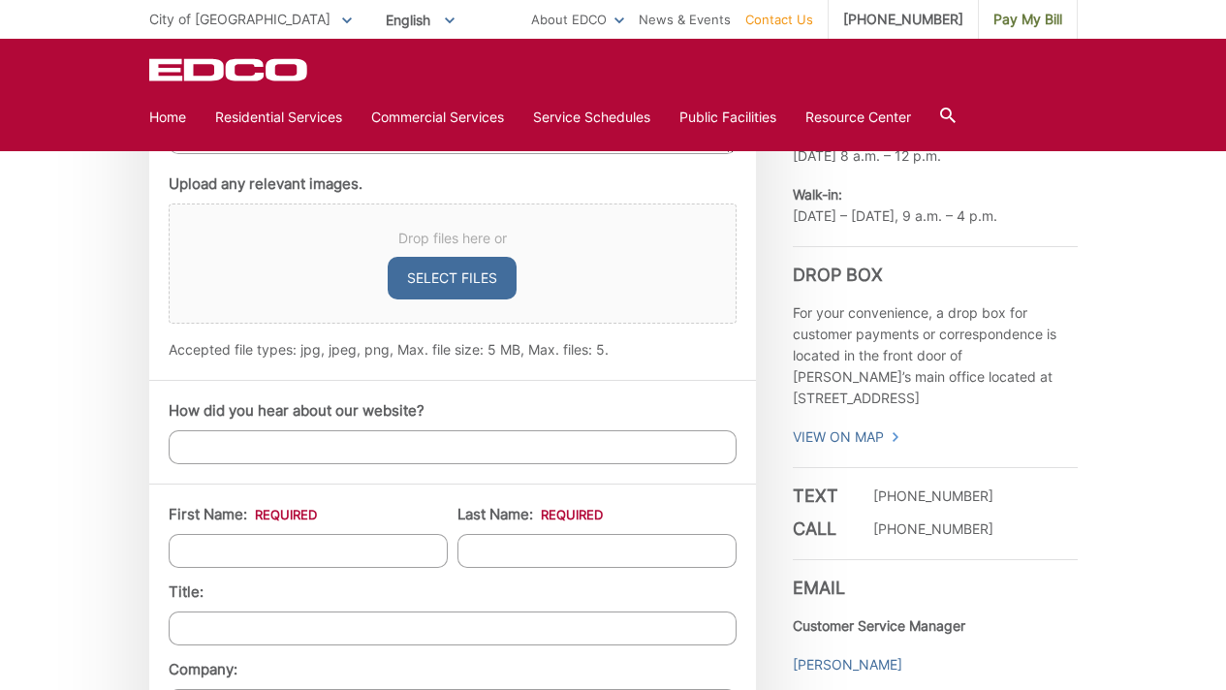
scroll to position [1267, 0]
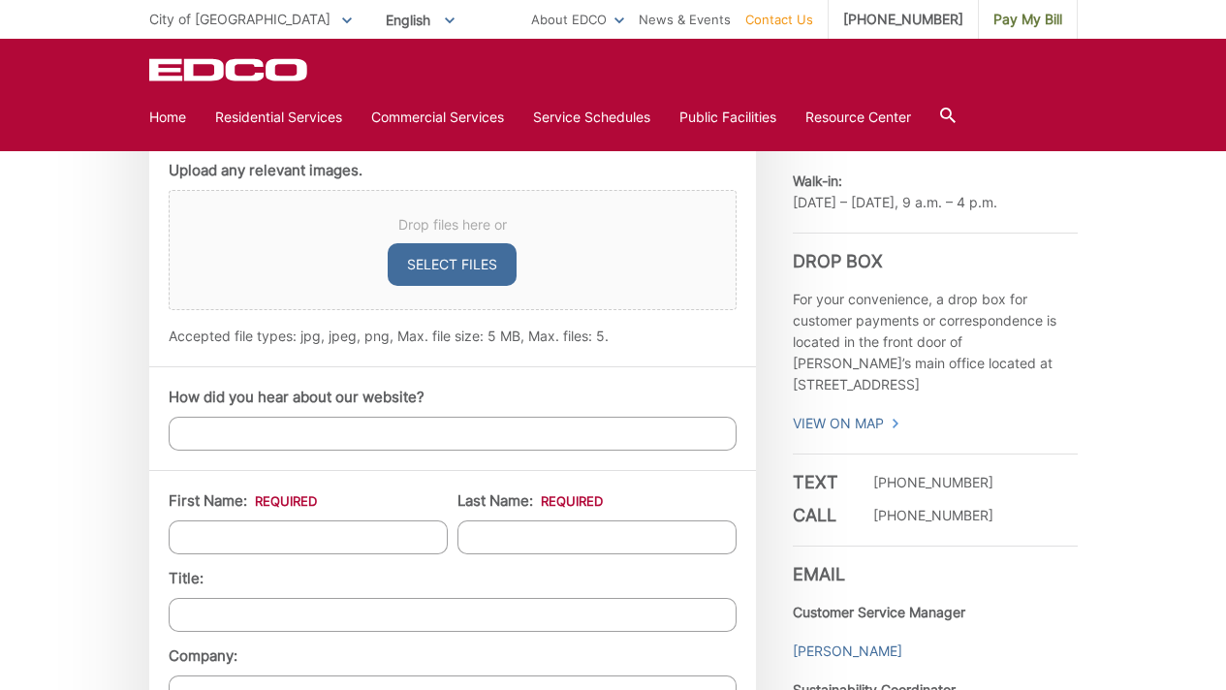
type textarea "Residential cart exchange: I would like my blue recycle cart replaced. It got a…"
click at [449, 439] on input "How did you hear about our website?" at bounding box center [453, 434] width 568 height 34
click at [314, 542] on input "First Name: *" at bounding box center [308, 537] width 279 height 34
type input "Gabriela"
type input "chavez"
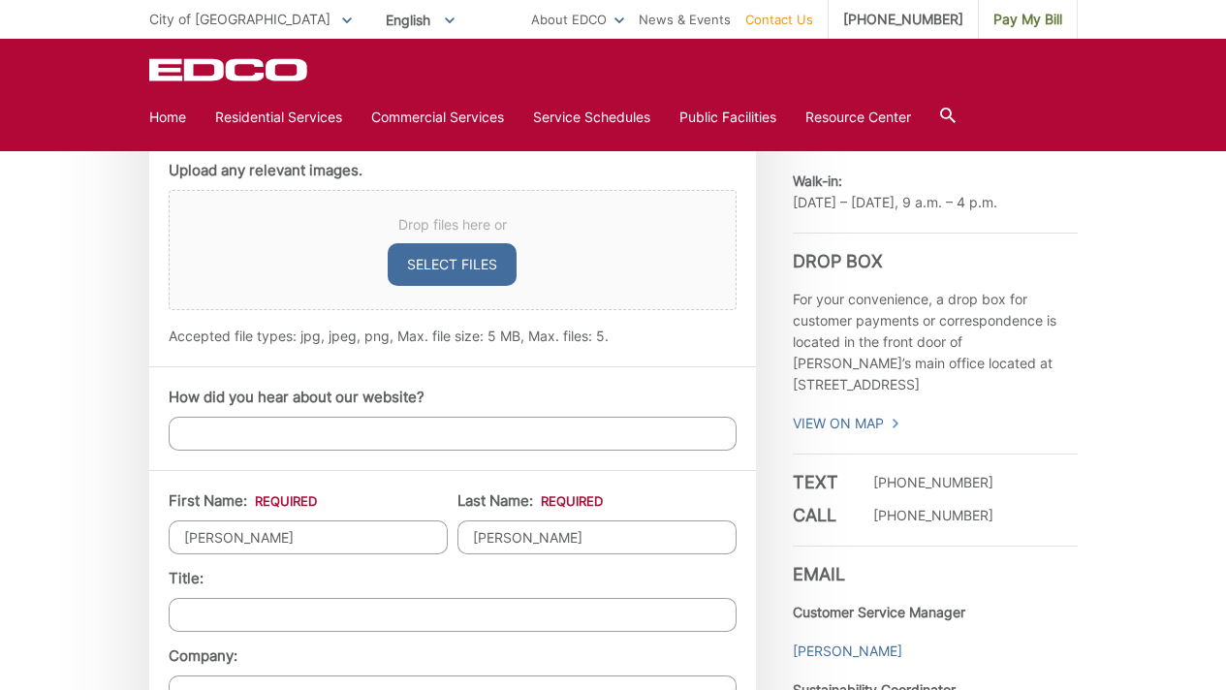
type input "1601 Onyx Ave"
type input "El Cajon"
type input "92019"
type input "6198043249"
type input "gabileena@yahoo.com"
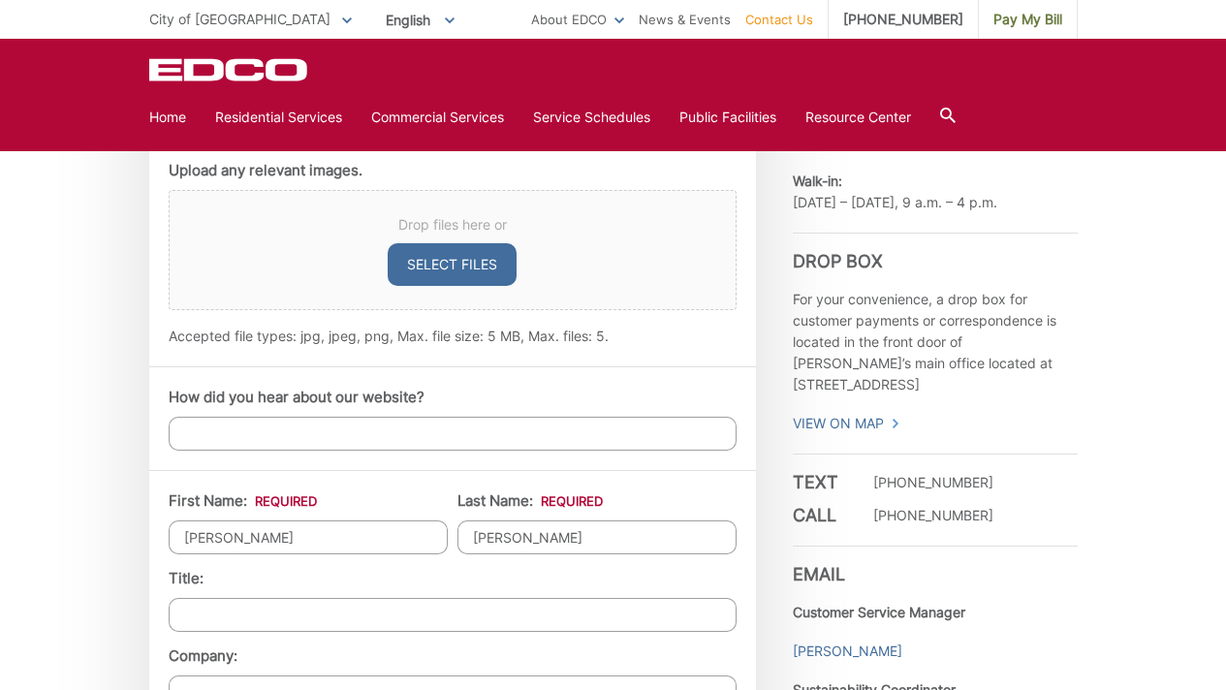
type input "gabileena@yahoo.com"
type input "(619) 804-3249"
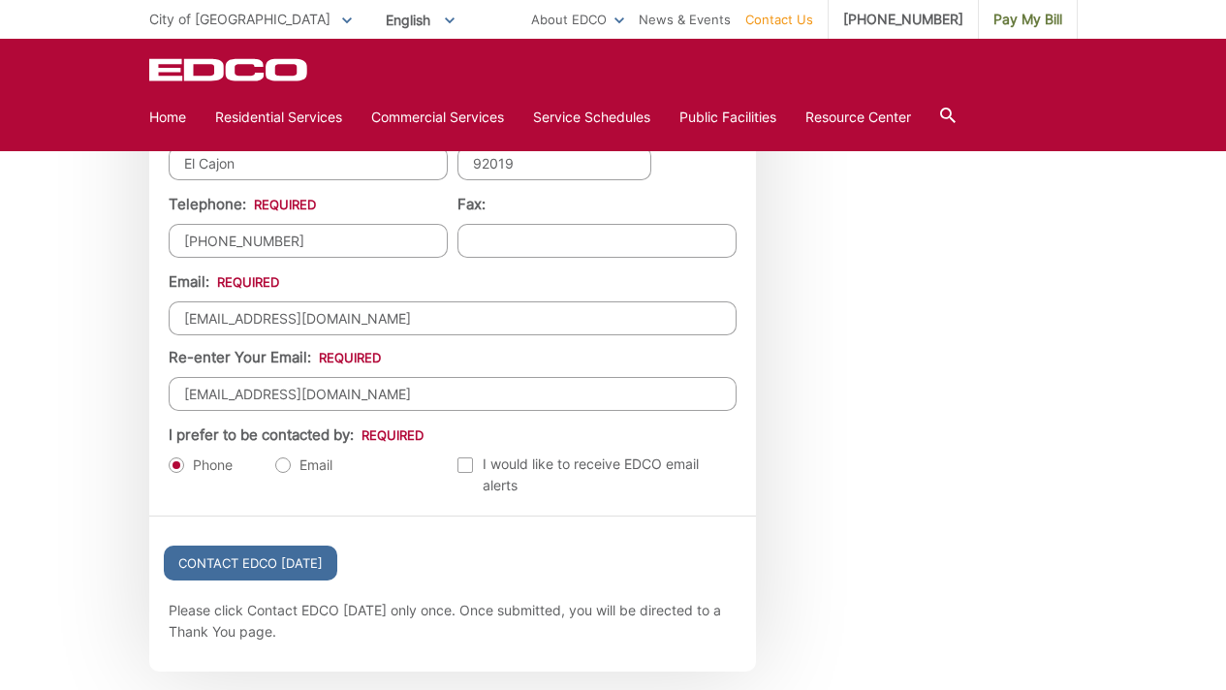
scroll to position [2030, 0]
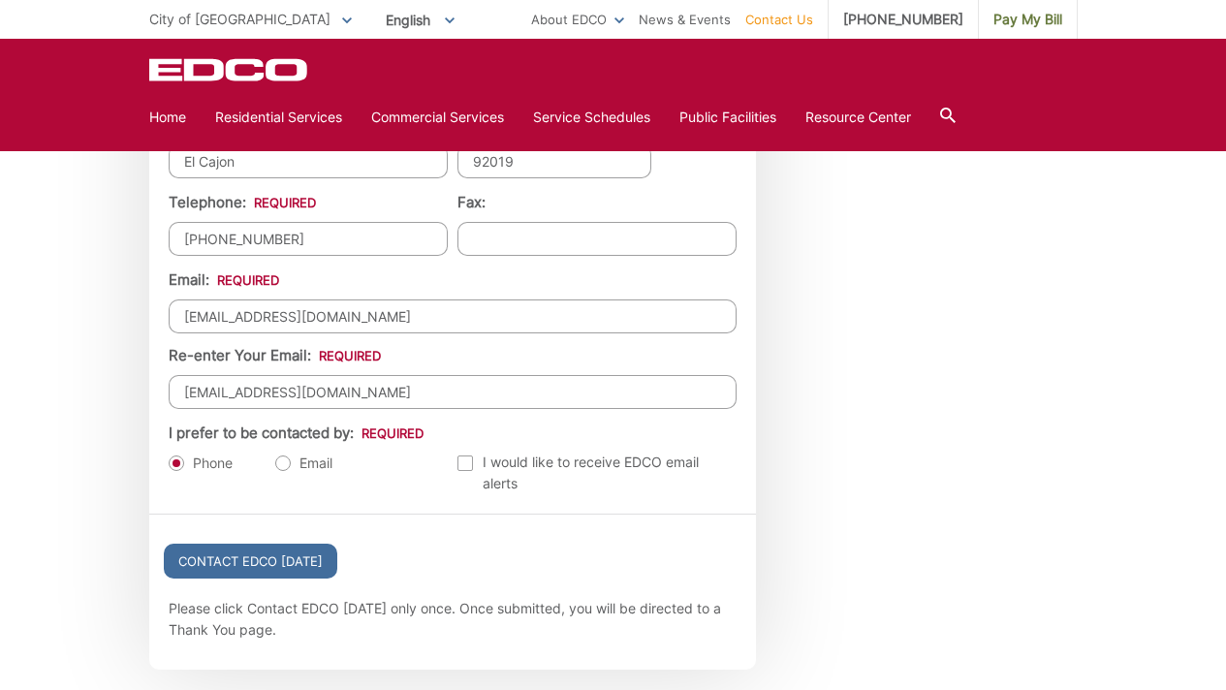
click at [289, 465] on label "Email" at bounding box center [303, 463] width 57 height 19
radio input "true"
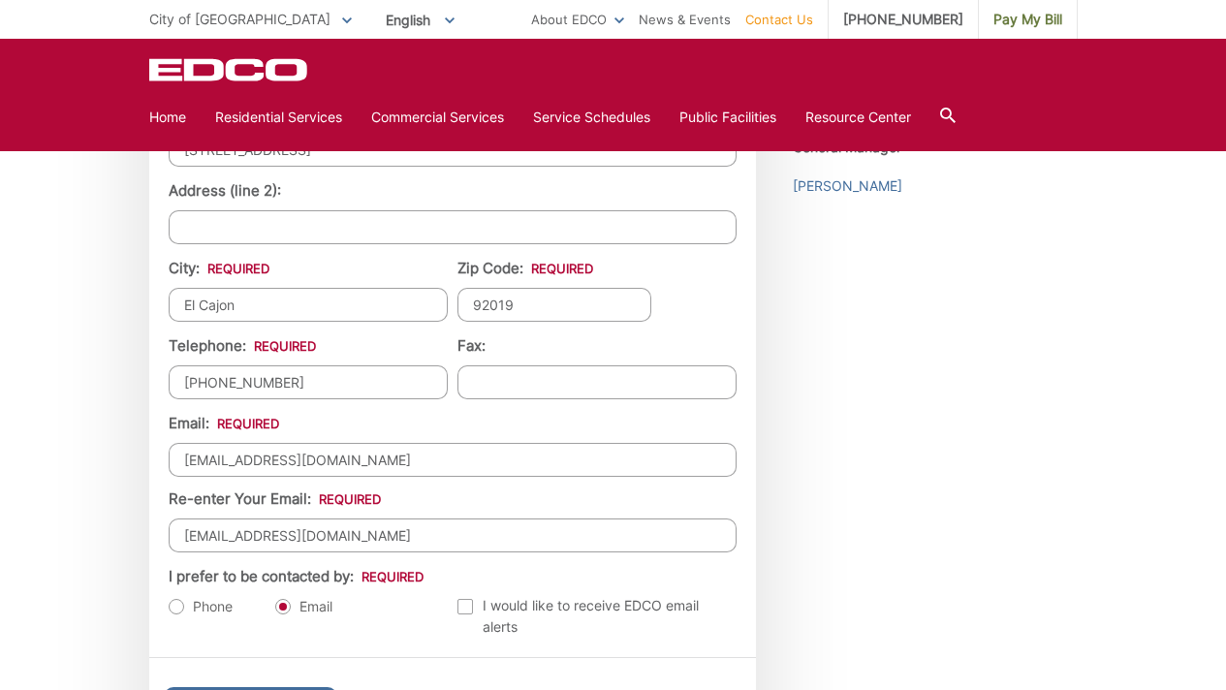
scroll to position [1883, 0]
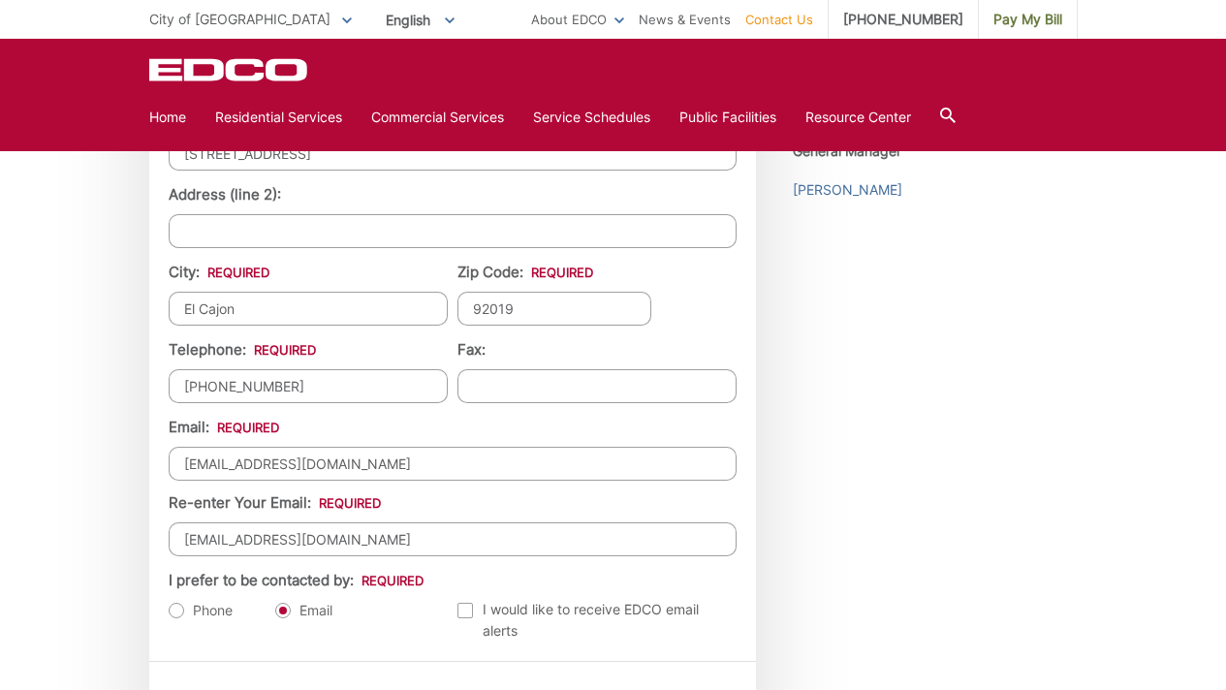
click at [382, 463] on input "gabileena@yahoo.com" at bounding box center [453, 464] width 568 height 34
type input "gabileena@gmail.com"
click at [346, 543] on input "gabileena@yahoo.com" at bounding box center [453, 539] width 568 height 34
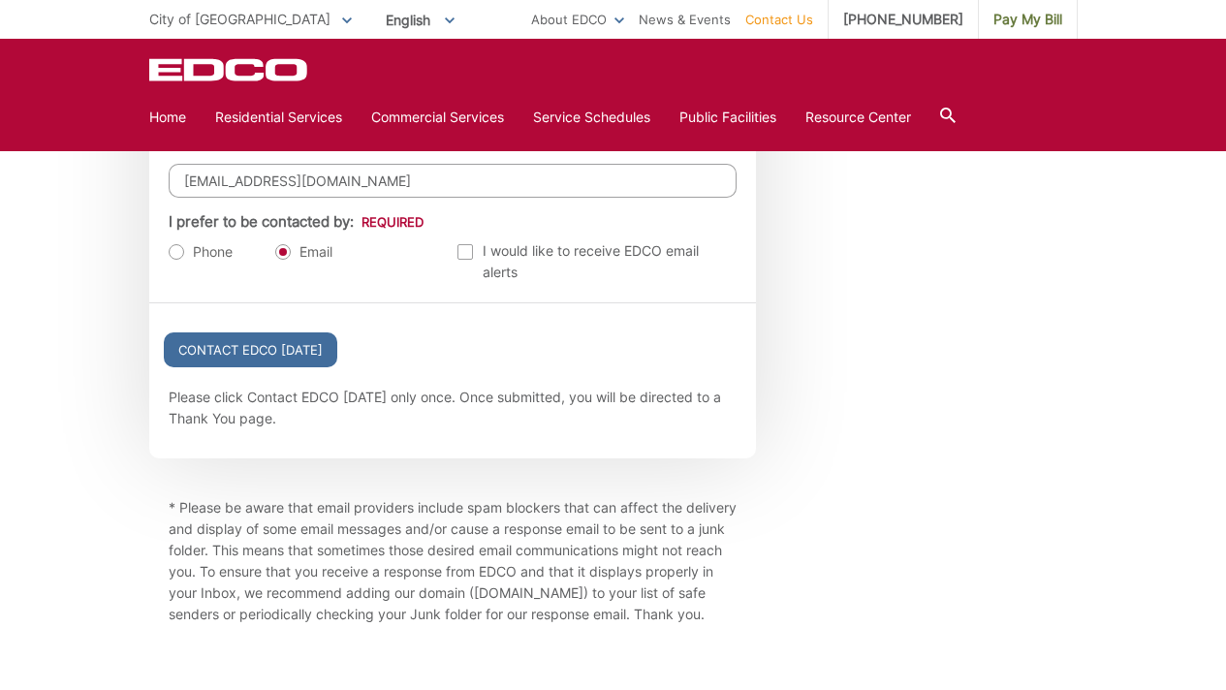
scroll to position [2245, 0]
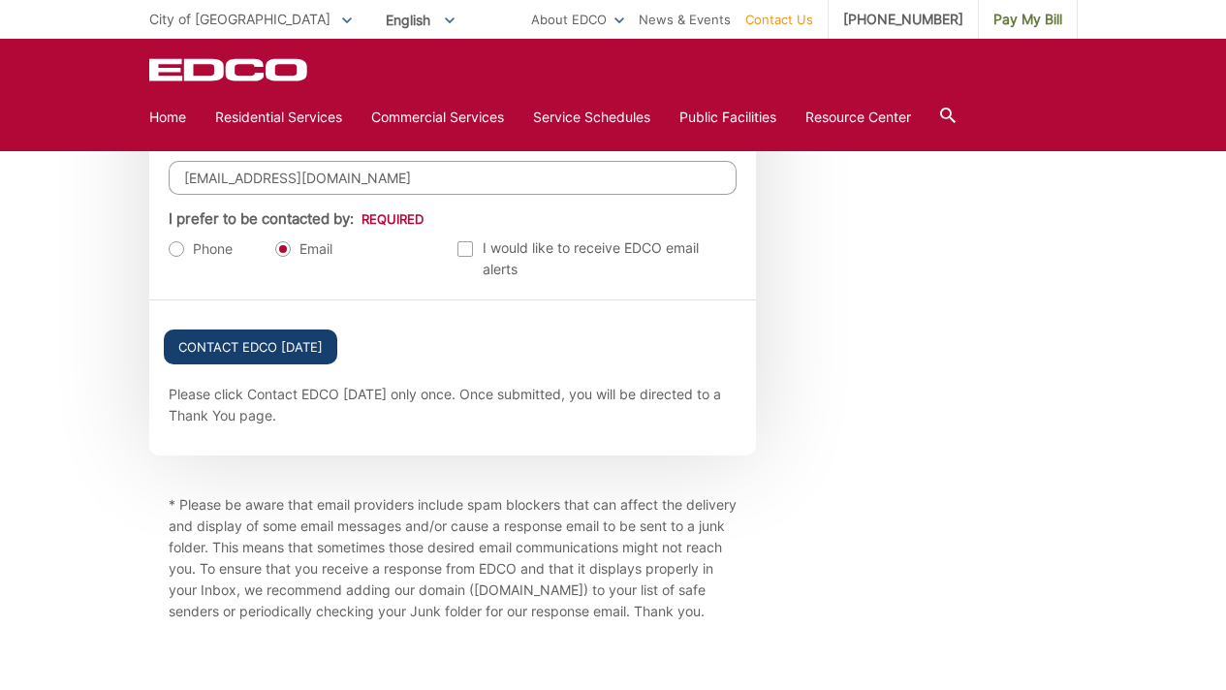
type input "gabileena@gmail.com"
click at [283, 355] on input "Contact EDCO Today" at bounding box center [250, 347] width 173 height 35
